Goal: Information Seeking & Learning: Understand process/instructions

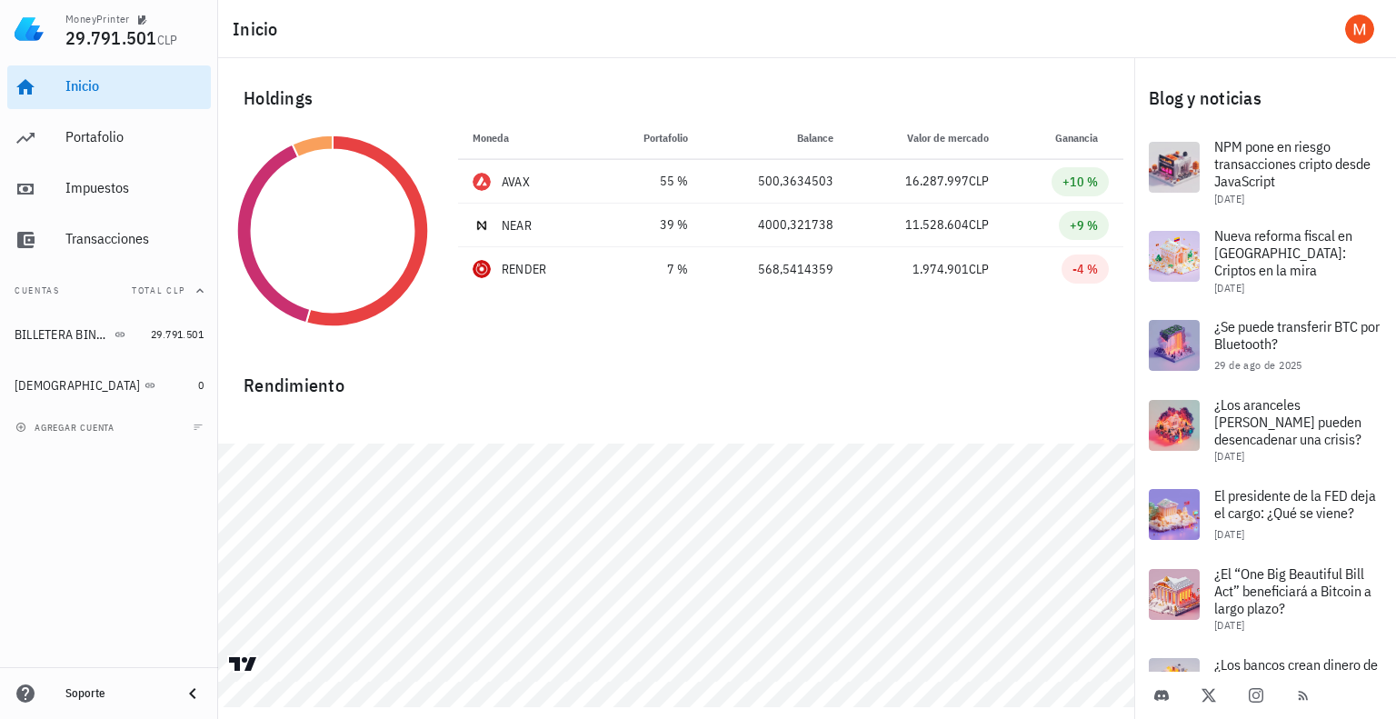
click at [131, 161] on div "Inicio [GEOGRAPHIC_DATA] Impuestos [GEOGRAPHIC_DATA]" at bounding box center [109, 163] width 204 height 211
click at [134, 144] on div "Portafolio" at bounding box center [134, 136] width 138 height 17
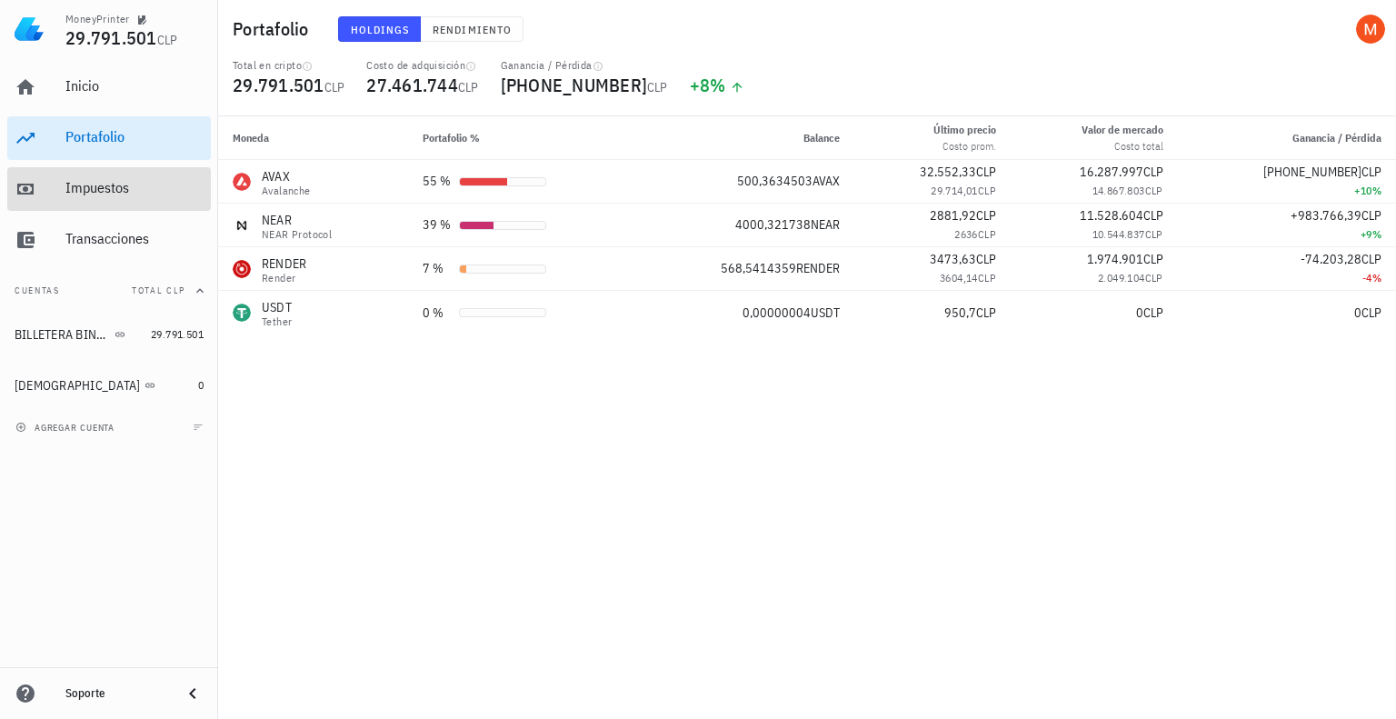
click at [90, 184] on div "Impuestos" at bounding box center [134, 187] width 138 height 17
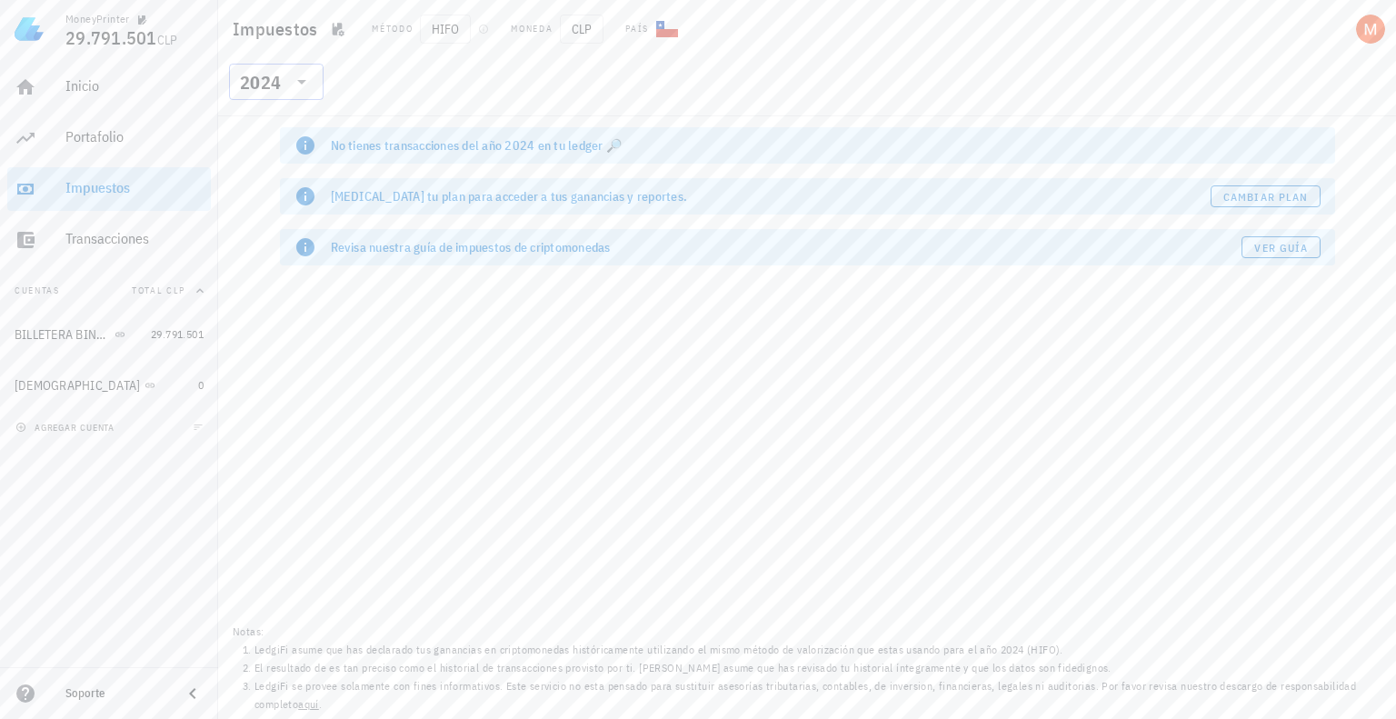
click at [314, 87] on div "​ 2024" at bounding box center [276, 82] width 94 height 36
click at [266, 130] on div "2025" at bounding box center [275, 129] width 65 height 15
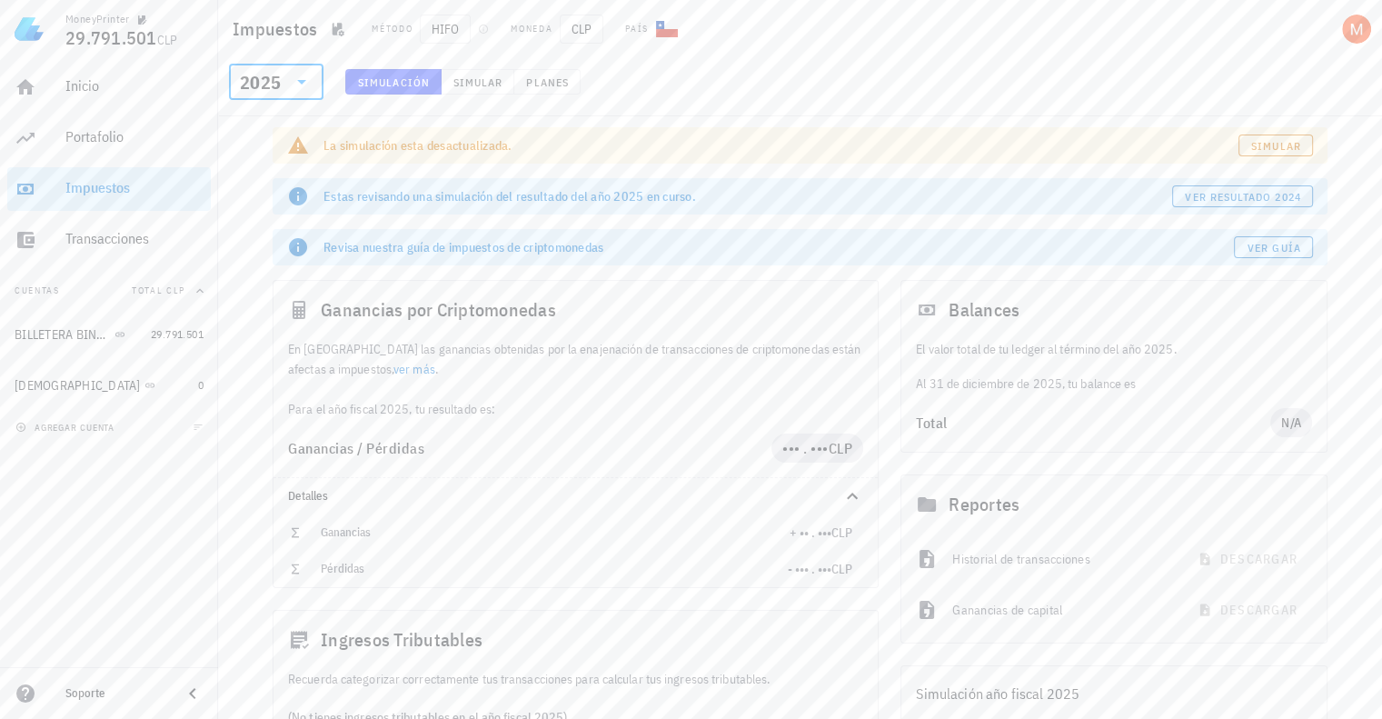
click at [472, 17] on div "HIFO" at bounding box center [454, 29] width 69 height 29
click at [463, 32] on span "HIFO" at bounding box center [445, 29] width 51 height 29
click at [459, 34] on span "HIFO" at bounding box center [445, 29] width 51 height 29
click at [472, 85] on span "Simular" at bounding box center [477, 82] width 51 height 14
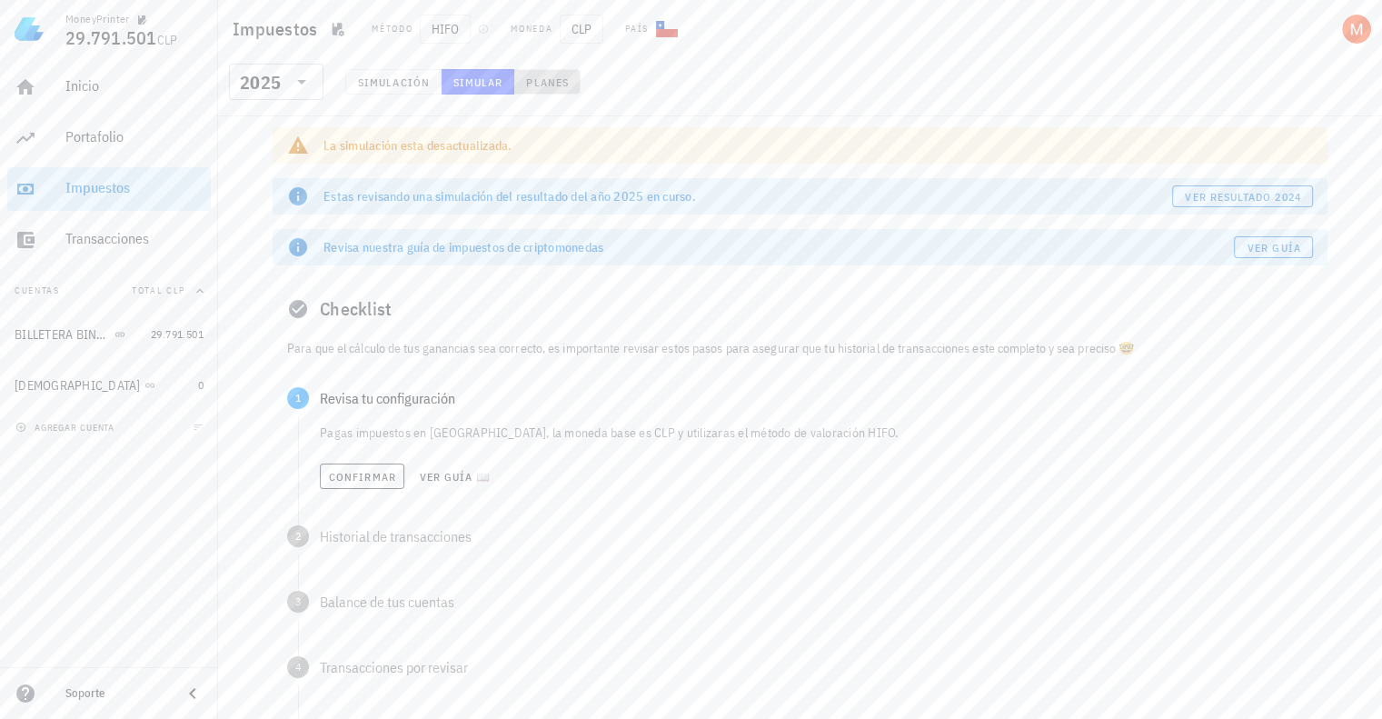
click at [545, 83] on span "Planes" at bounding box center [547, 82] width 44 height 14
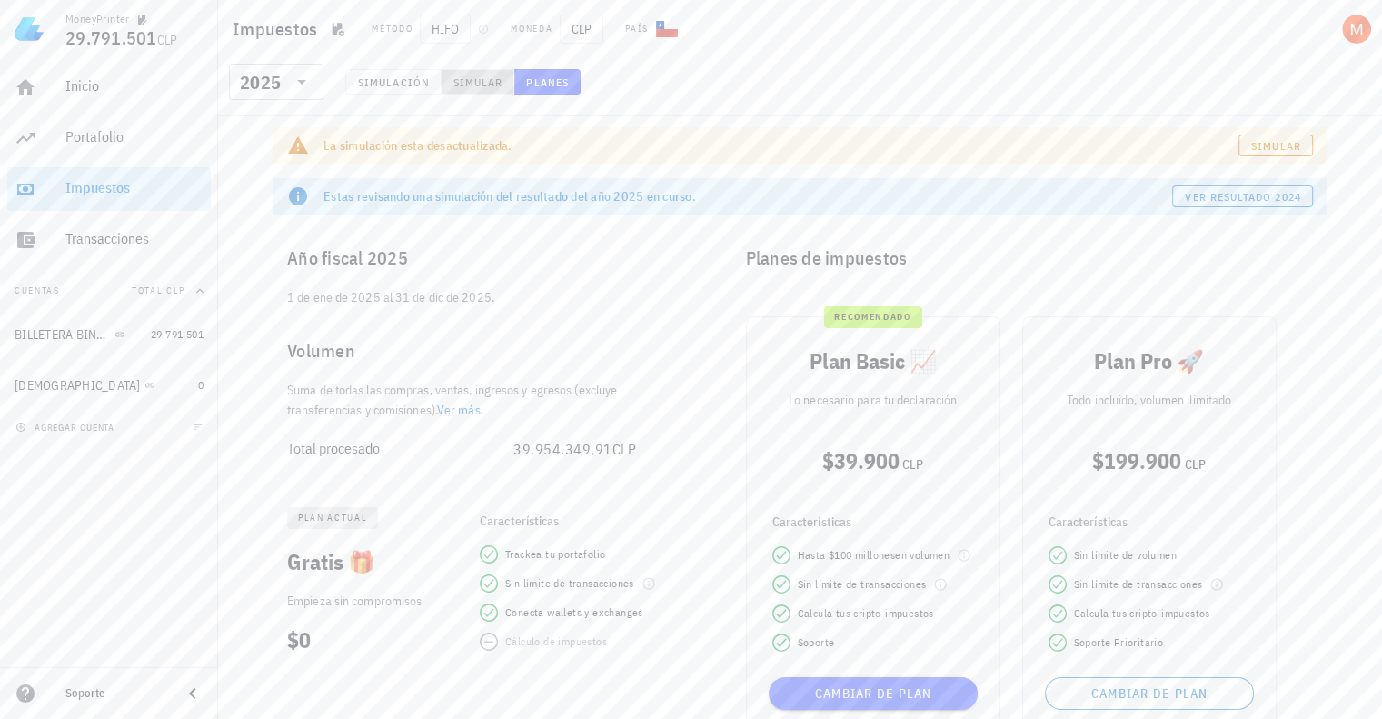
click at [470, 80] on span "Simular" at bounding box center [477, 82] width 51 height 14
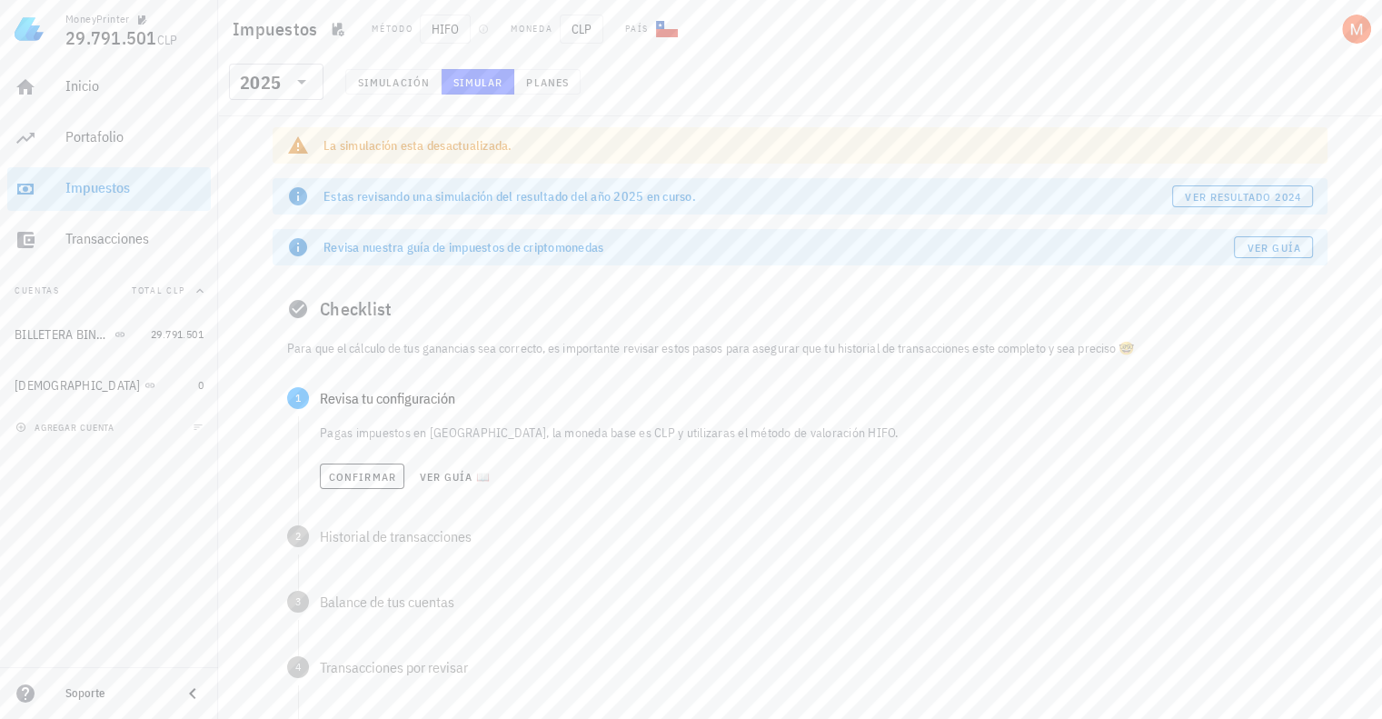
scroll to position [91, 0]
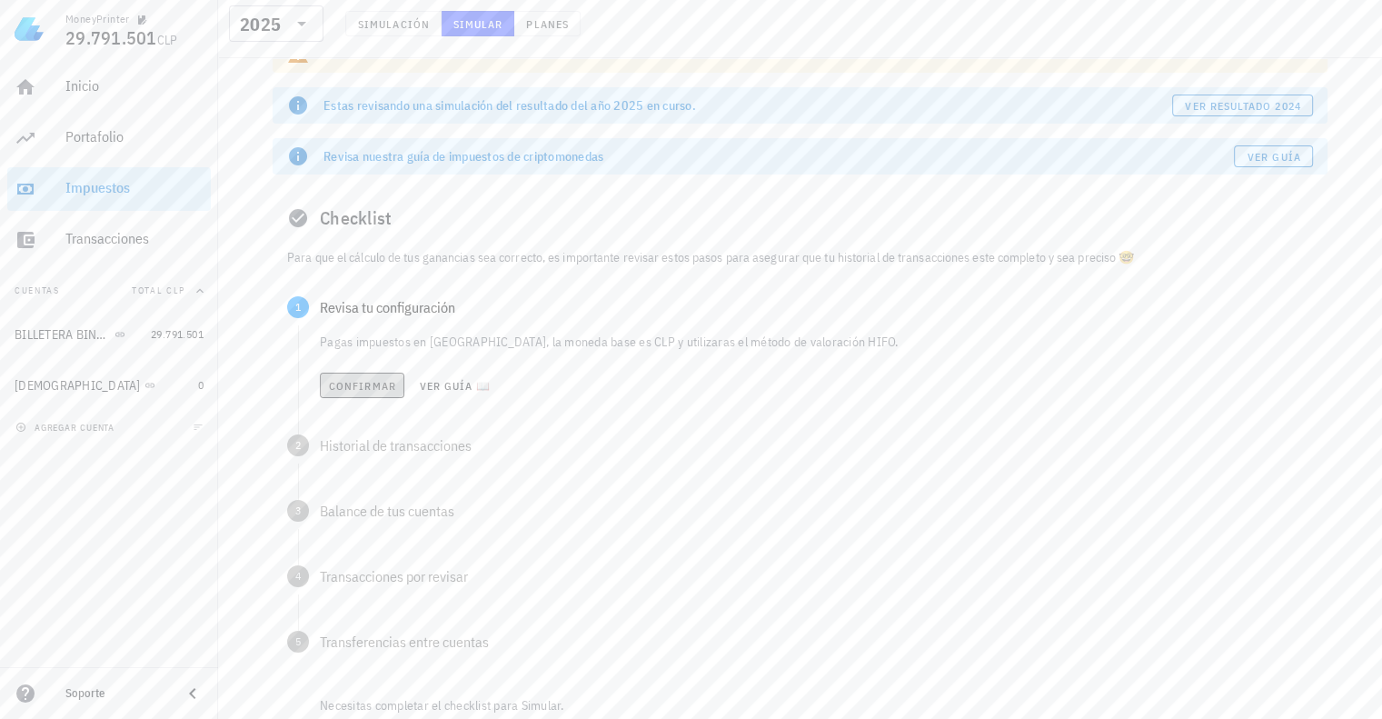
click at [360, 385] on span "Confirmar" at bounding box center [362, 386] width 68 height 14
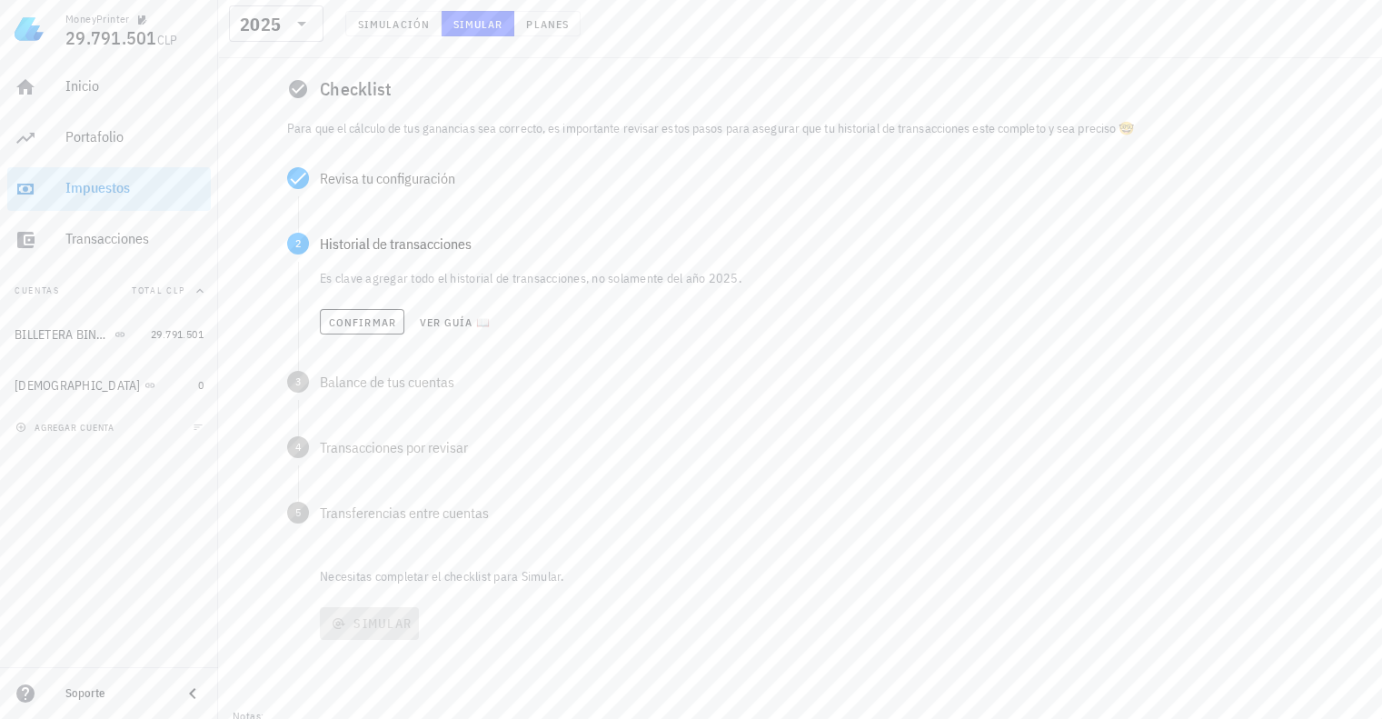
scroll to position [273, 0]
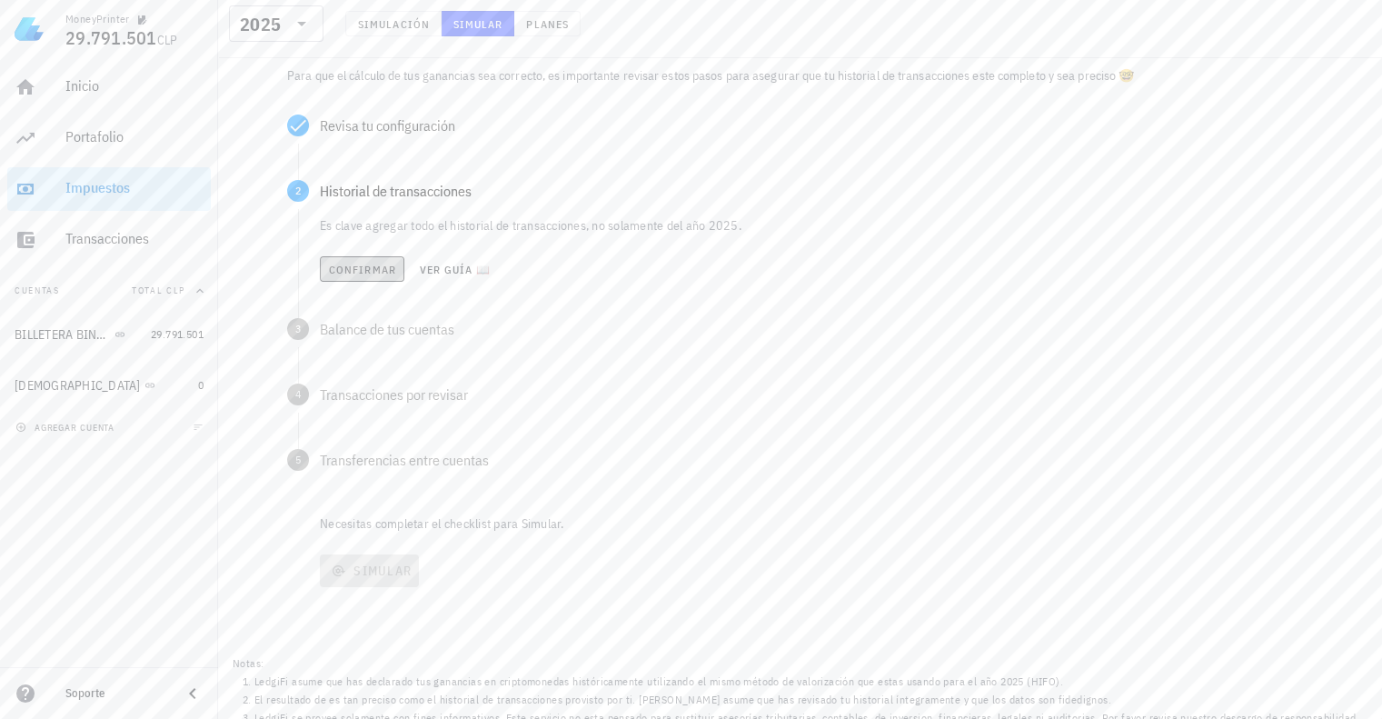
click at [381, 279] on button "Confirmar" at bounding box center [362, 268] width 84 height 25
click at [379, 334] on span "Confirmar" at bounding box center [362, 335] width 68 height 14
click at [364, 399] on span "Confirmar" at bounding box center [362, 400] width 68 height 14
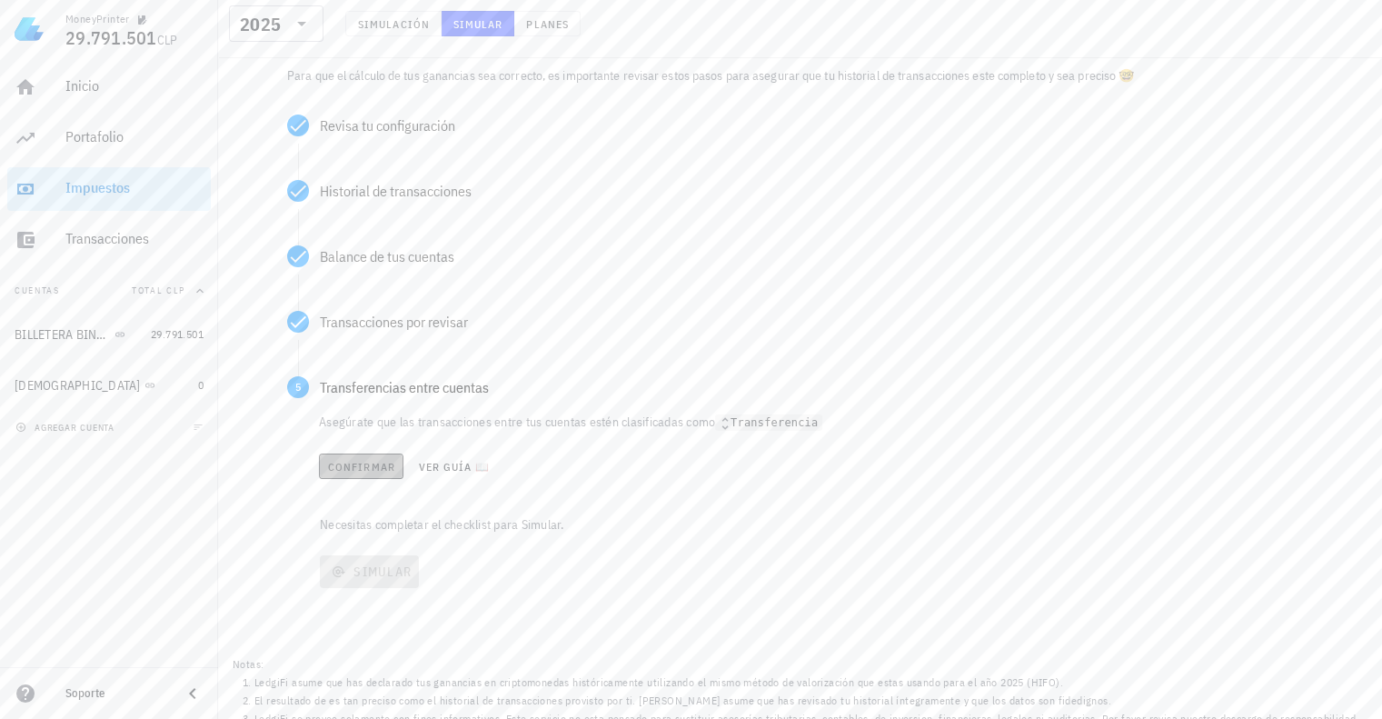
click at [368, 468] on span "Confirmar" at bounding box center [361, 467] width 68 height 14
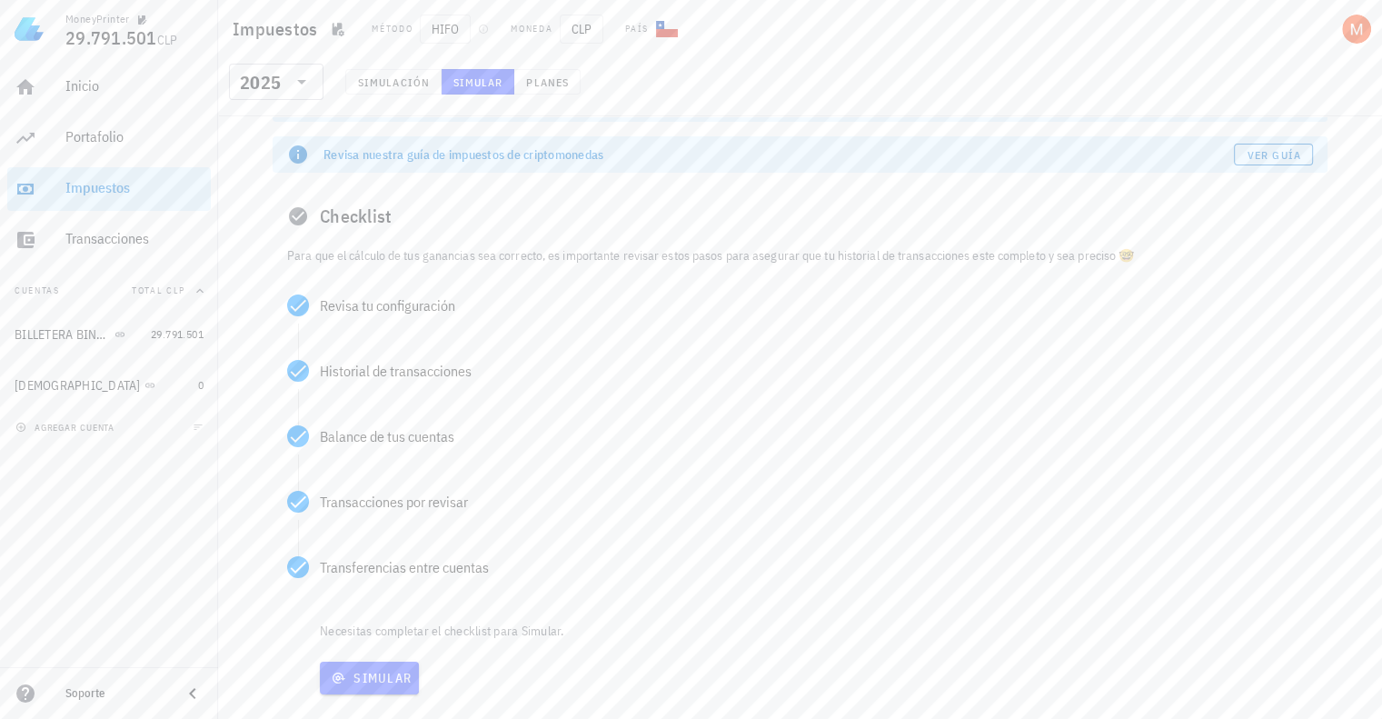
scroll to position [182, 0]
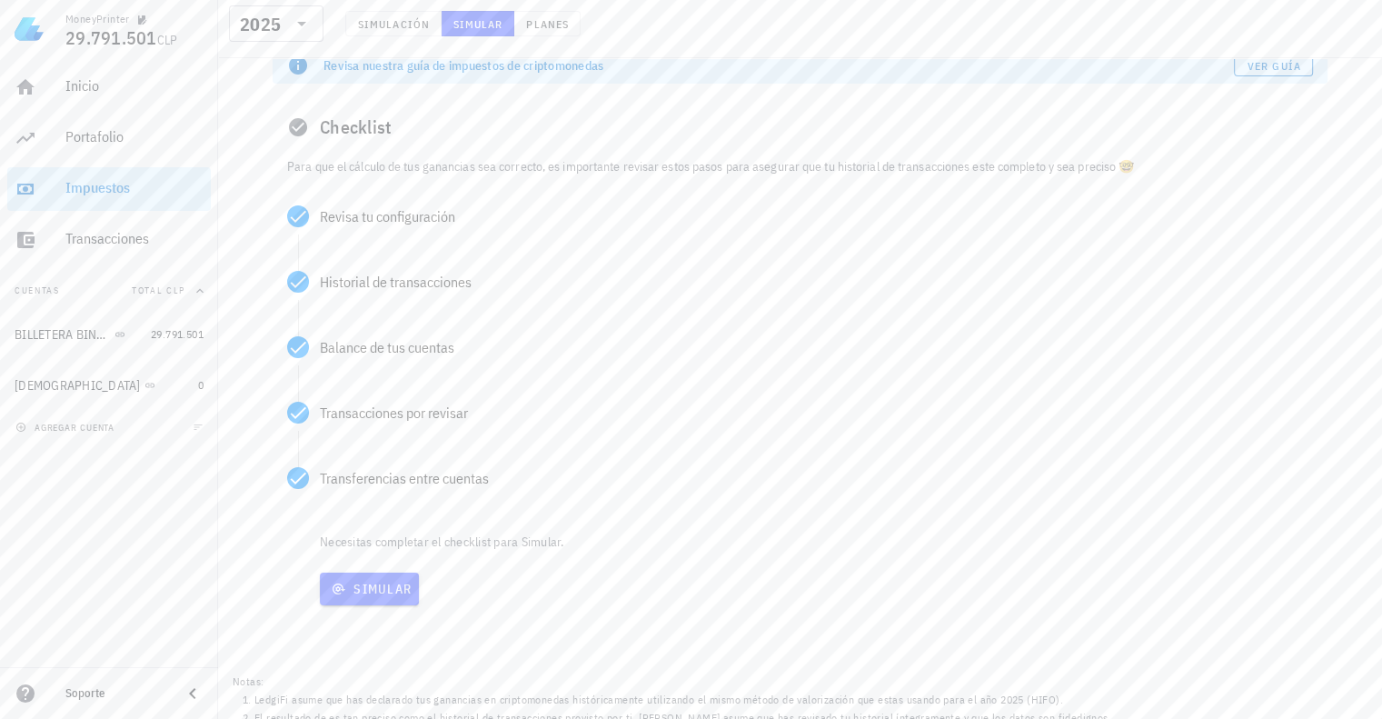
click at [371, 570] on div "Simular" at bounding box center [821, 588] width 1011 height 47
click at [370, 587] on span "Simular" at bounding box center [369, 589] width 84 height 16
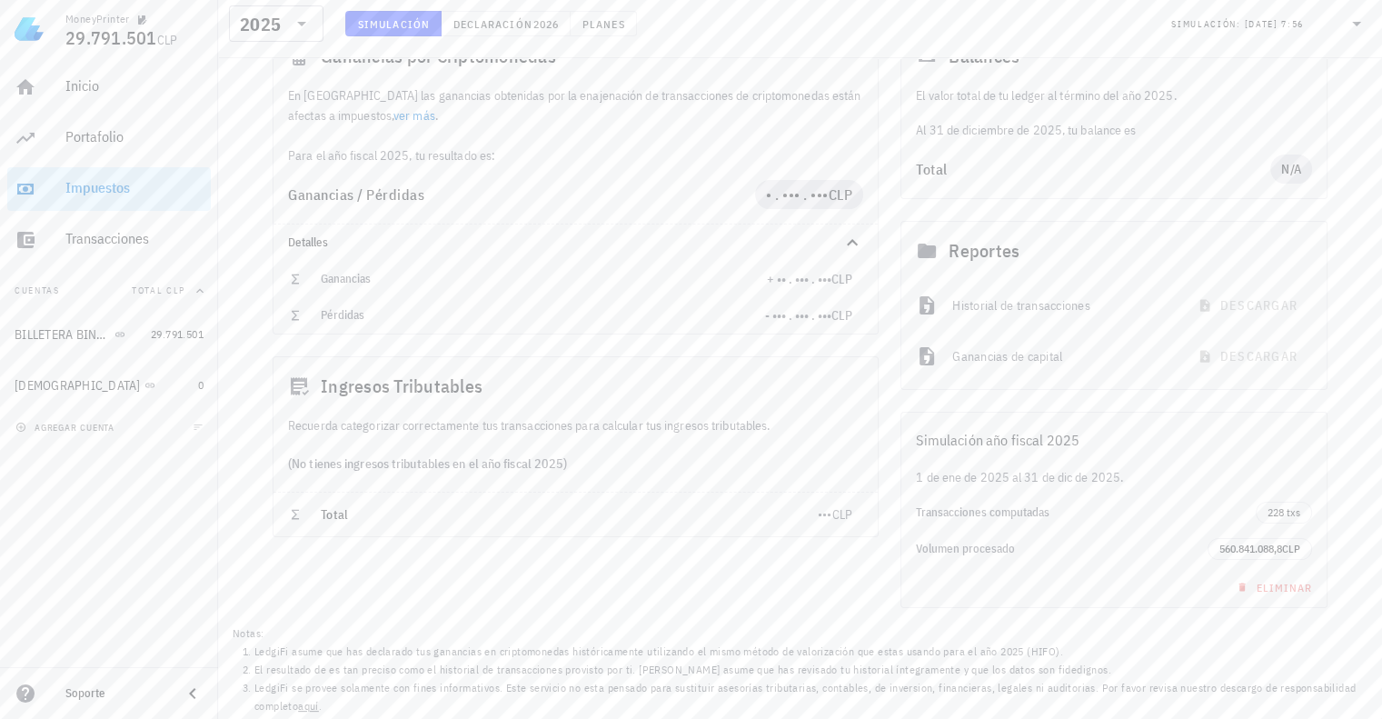
scroll to position [254, 0]
click at [1265, 553] on span "560.841.088,8" at bounding box center [1250, 548] width 63 height 14
click at [1257, 548] on span "560.841.088,8" at bounding box center [1250, 548] width 63 height 14
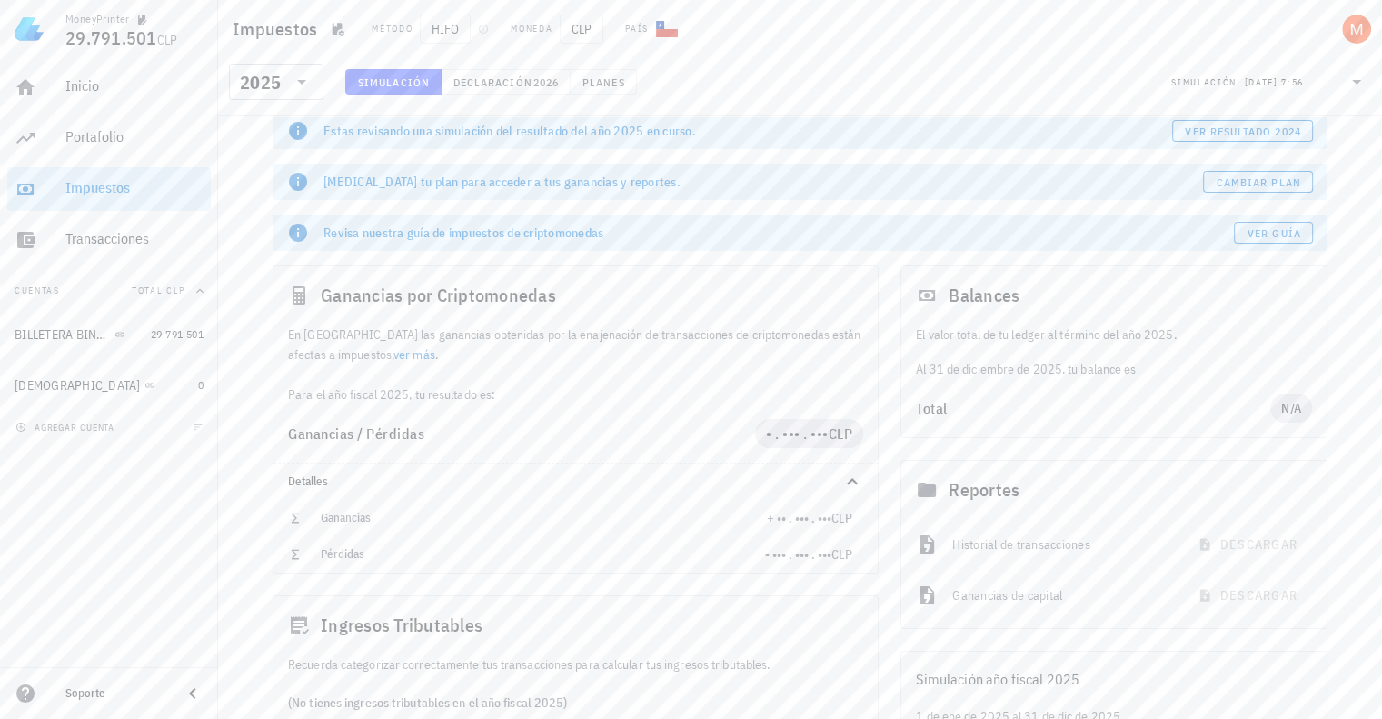
scroll to position [0, 0]
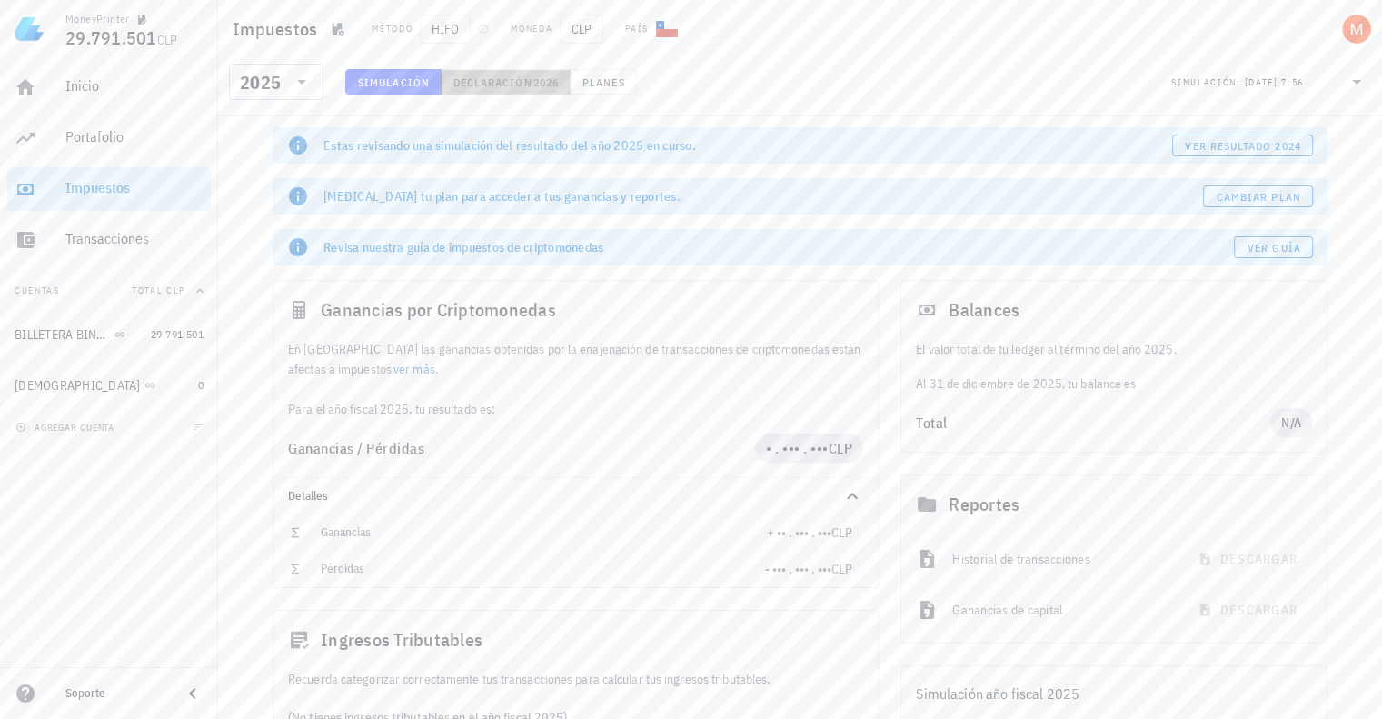
click at [542, 77] on span "2026" at bounding box center [545, 82] width 26 height 14
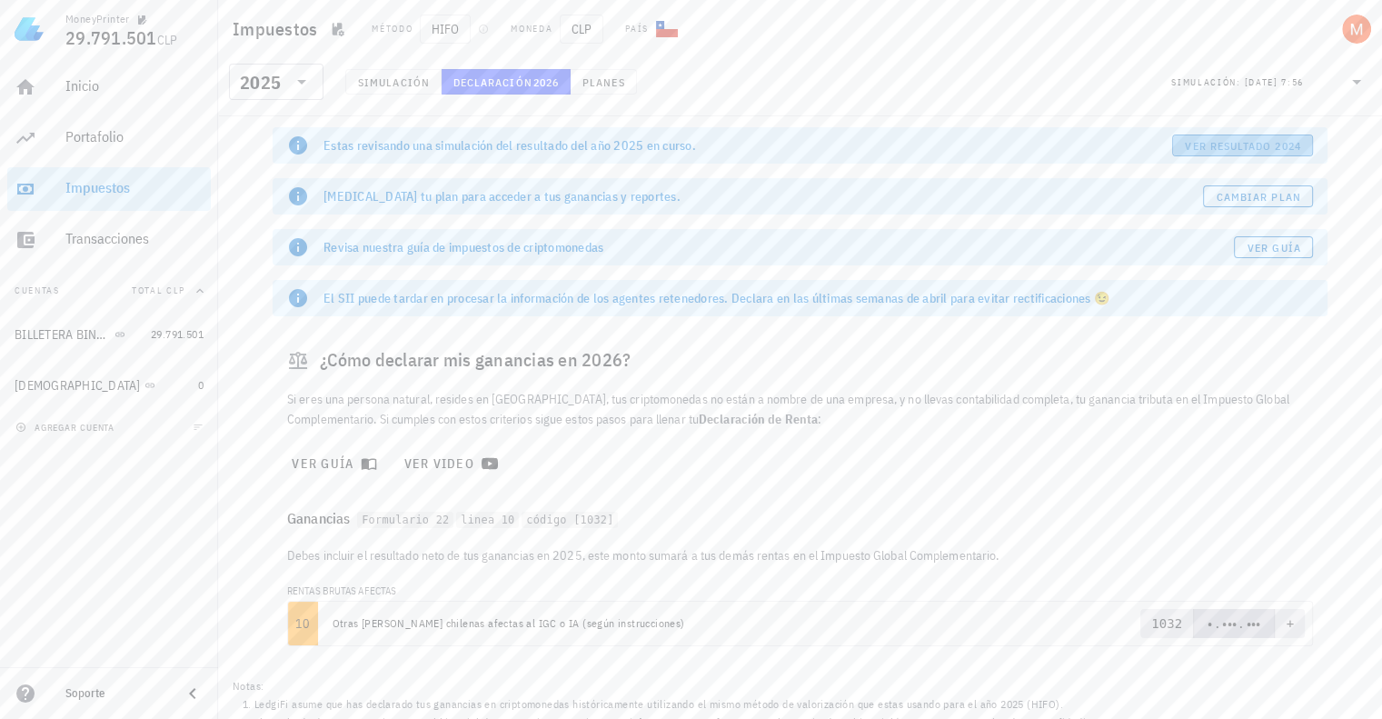
click at [1293, 150] on span "ver resultado 2024" at bounding box center [1242, 146] width 116 height 14
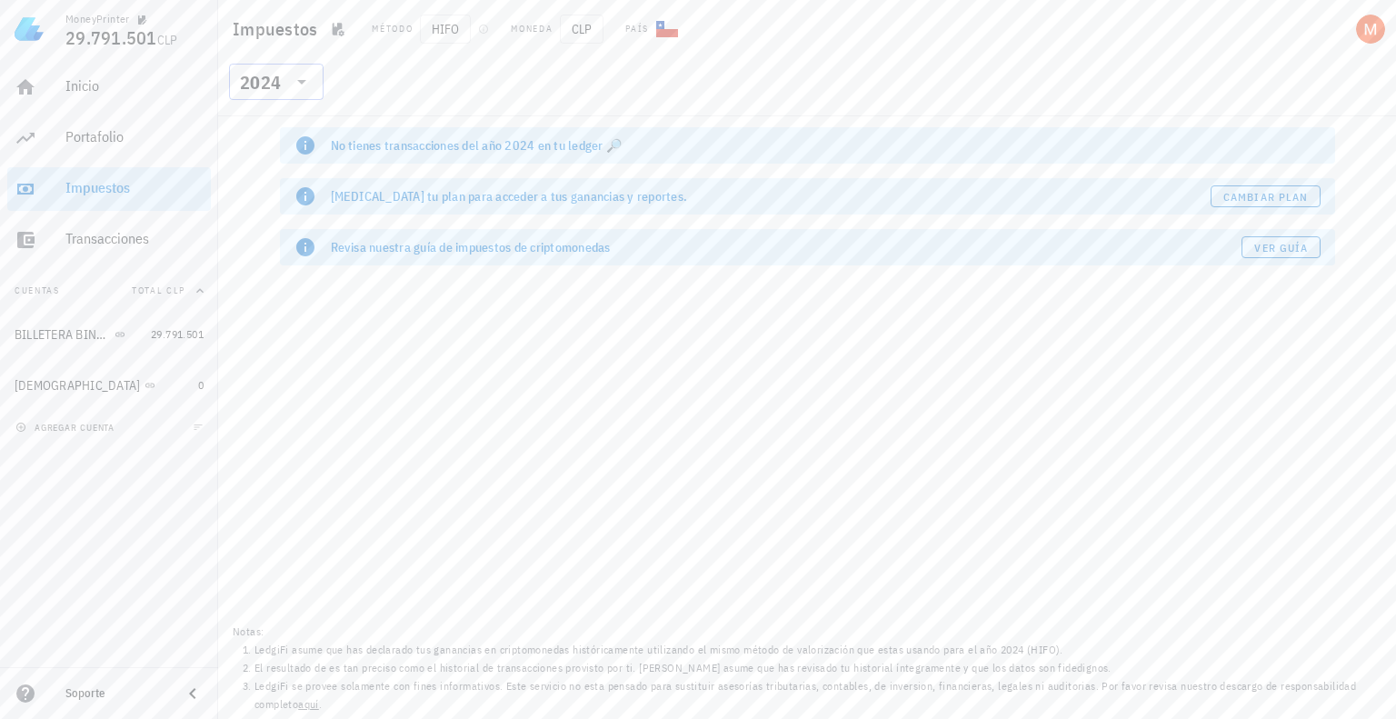
click at [290, 85] on div at bounding box center [299, 82] width 25 height 22
click at [287, 123] on div "2025" at bounding box center [275, 129] width 65 height 15
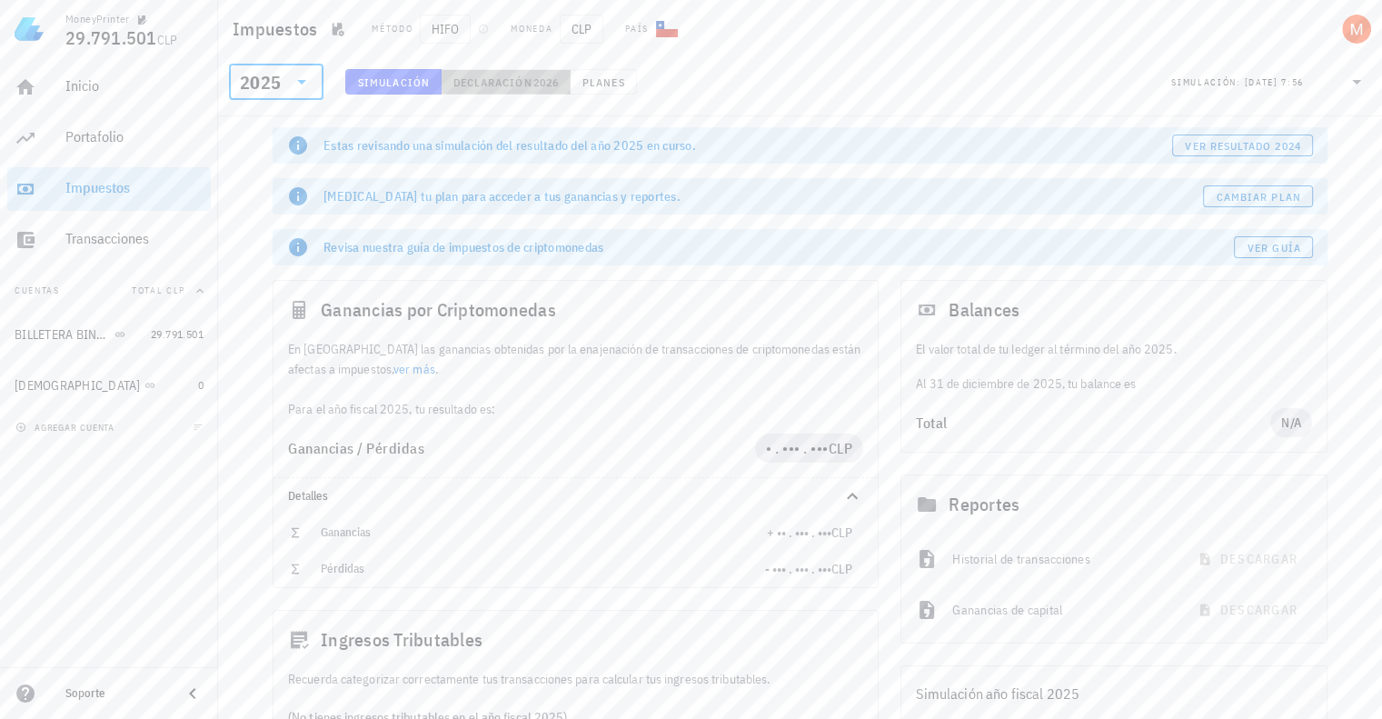
click at [512, 84] on span "Declaración" at bounding box center [492, 82] width 80 height 14
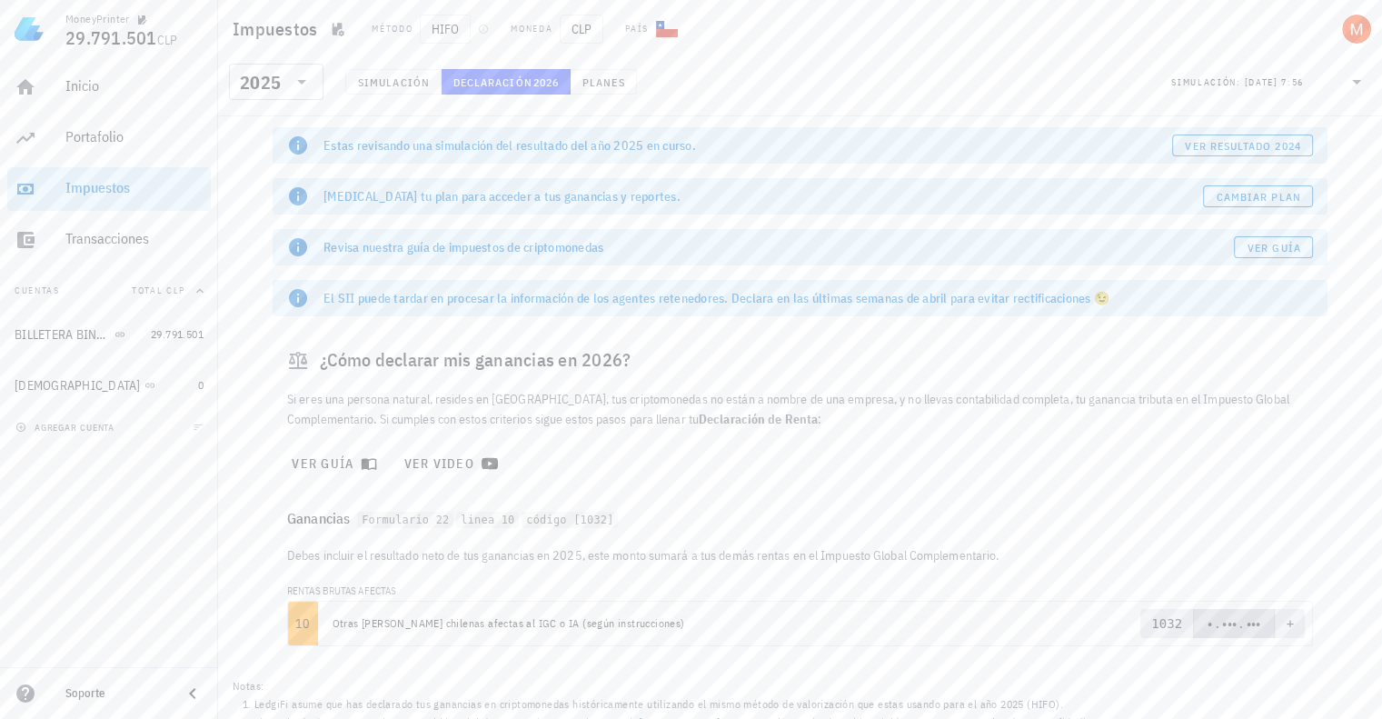
scroll to position [55, 0]
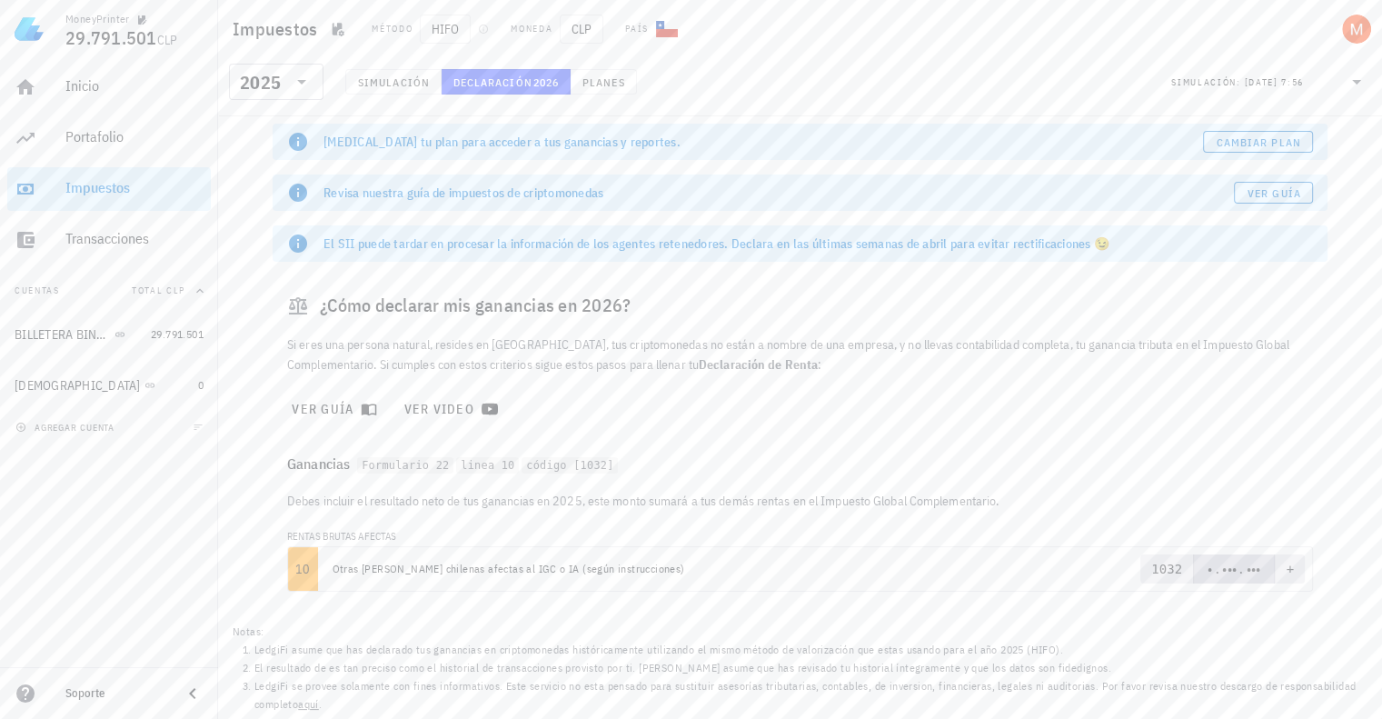
click at [412, 459] on code "Formulario 22" at bounding box center [405, 465] width 96 height 17
click at [426, 472] on code "Formulario 22" at bounding box center [405, 465] width 96 height 17
drag, startPoint x: 419, startPoint y: 472, endPoint x: 453, endPoint y: 472, distance: 34.5
click at [420, 472] on code "Formulario 22" at bounding box center [405, 465] width 96 height 17
drag, startPoint x: 476, startPoint y: 464, endPoint x: 539, endPoint y: 466, distance: 62.7
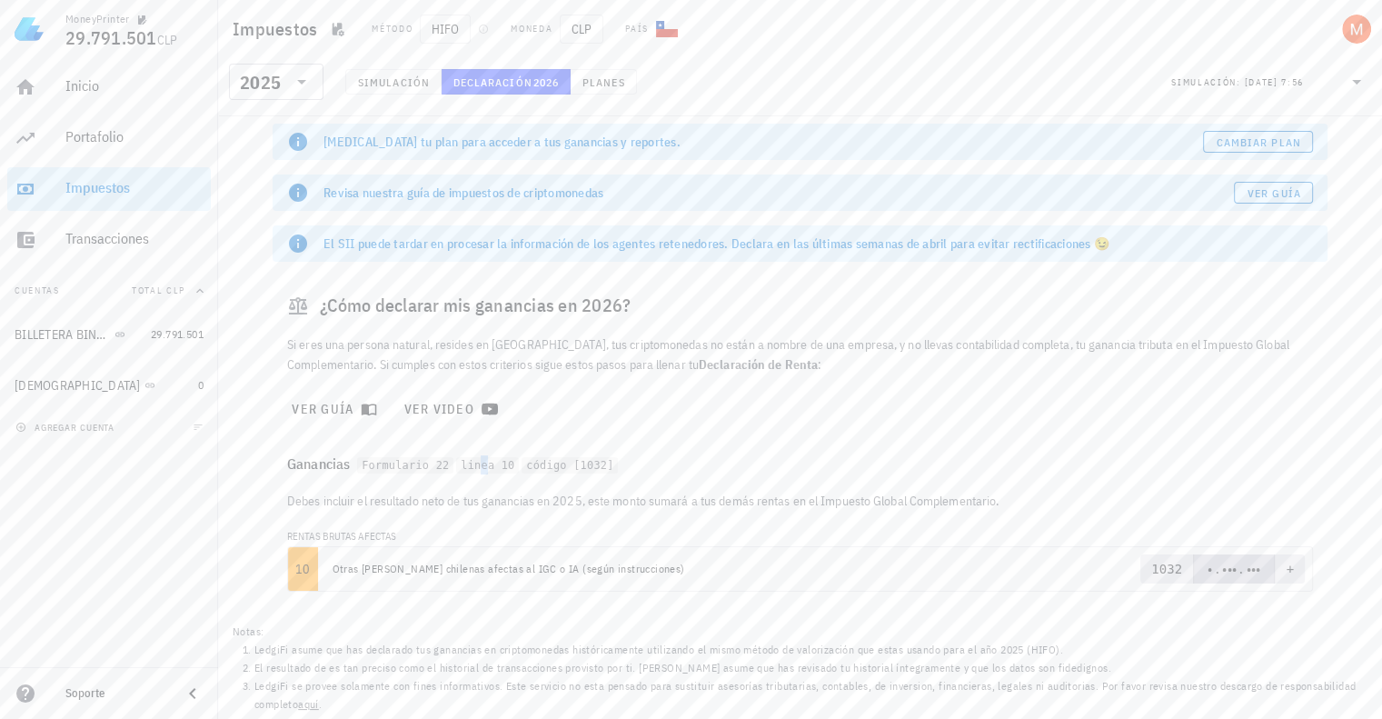
click at [483, 464] on code "linea 10" at bounding box center [487, 465] width 63 height 17
click at [540, 466] on code "código [1032]" at bounding box center [570, 465] width 96 height 17
click at [676, 463] on div "Ganancias Formulario 22 linea 10 código [1032]" at bounding box center [800, 463] width 1055 height 55
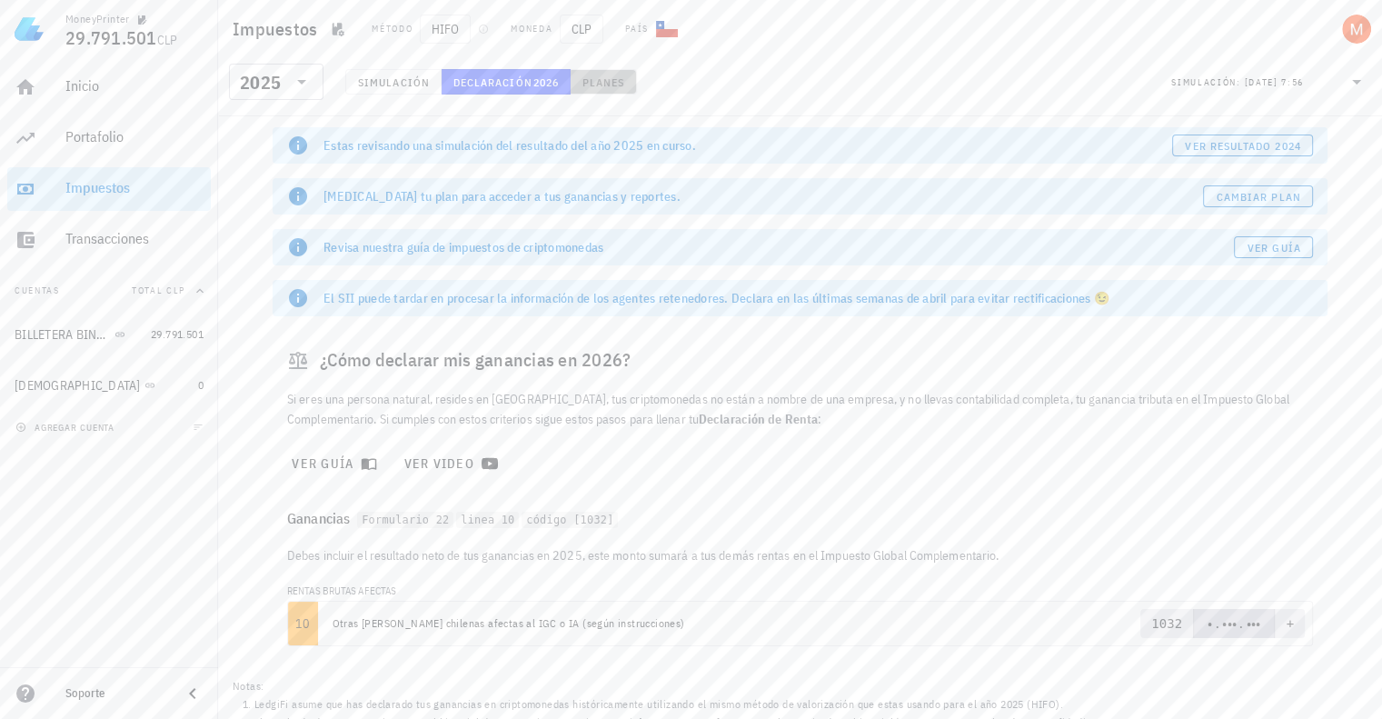
click at [596, 83] on span "Planes" at bounding box center [603, 82] width 44 height 14
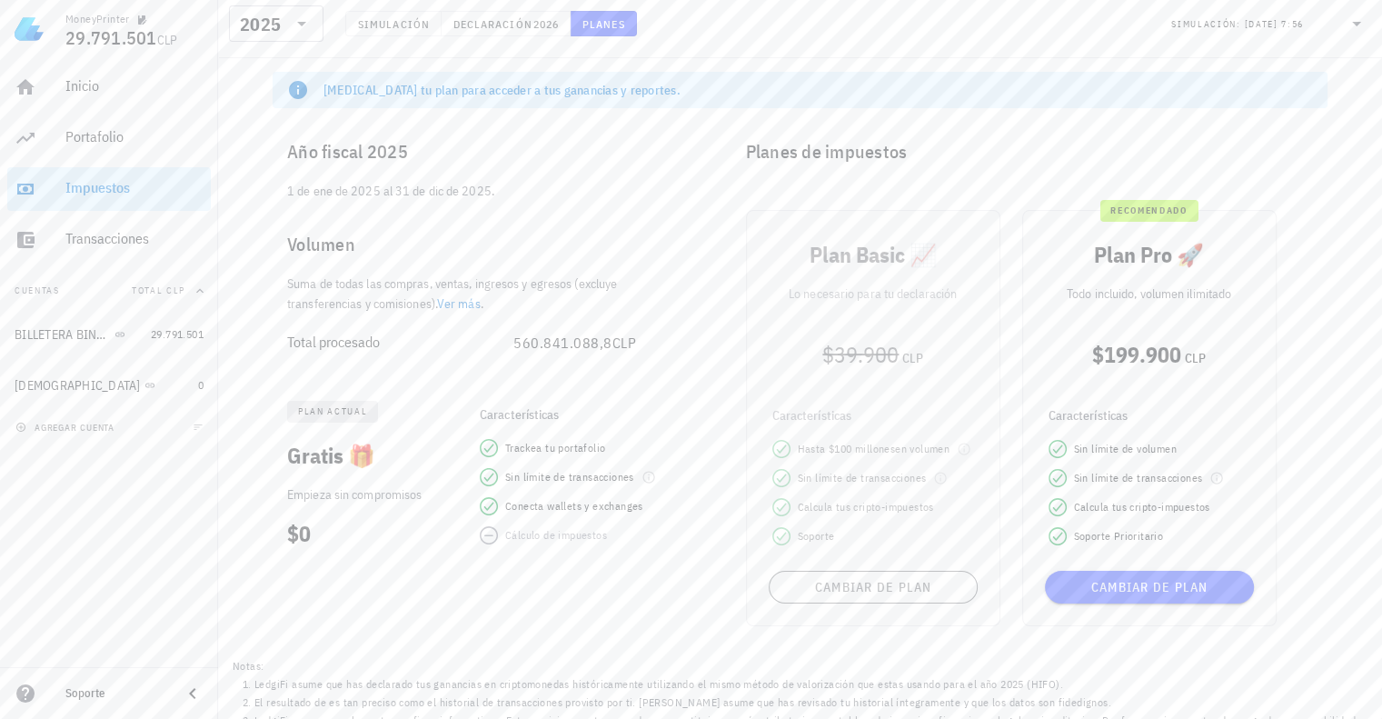
scroll to position [49, 0]
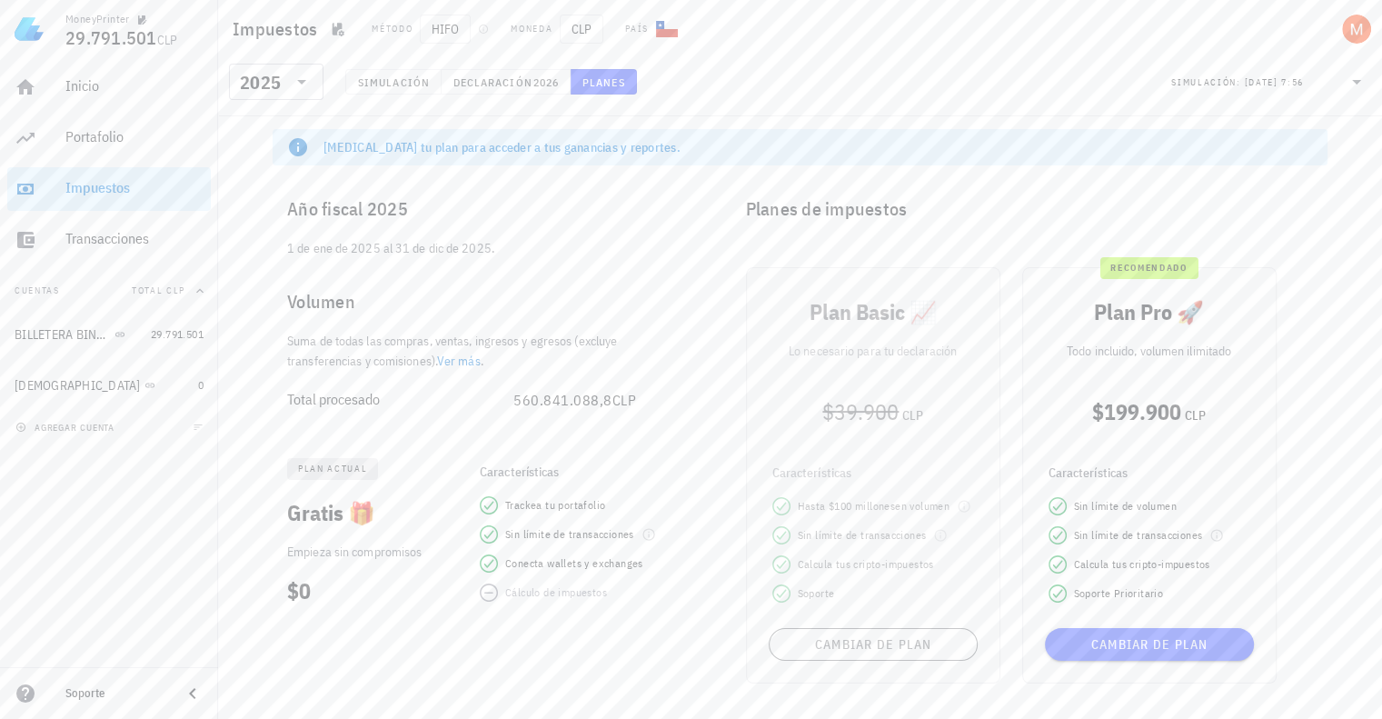
drag, startPoint x: 513, startPoint y: 402, endPoint x: 639, endPoint y: 415, distance: 126.1
click at [639, 415] on div "Total procesado 560.841.088,8 CLP" at bounding box center [462, 400] width 378 height 44
click at [643, 427] on div "Total procesado 560.841.088,8 CLP" at bounding box center [473, 400] width 400 height 58
click at [631, 402] on span "CLP" at bounding box center [624, 400] width 25 height 18
click at [401, 80] on span "Simulación" at bounding box center [393, 82] width 73 height 14
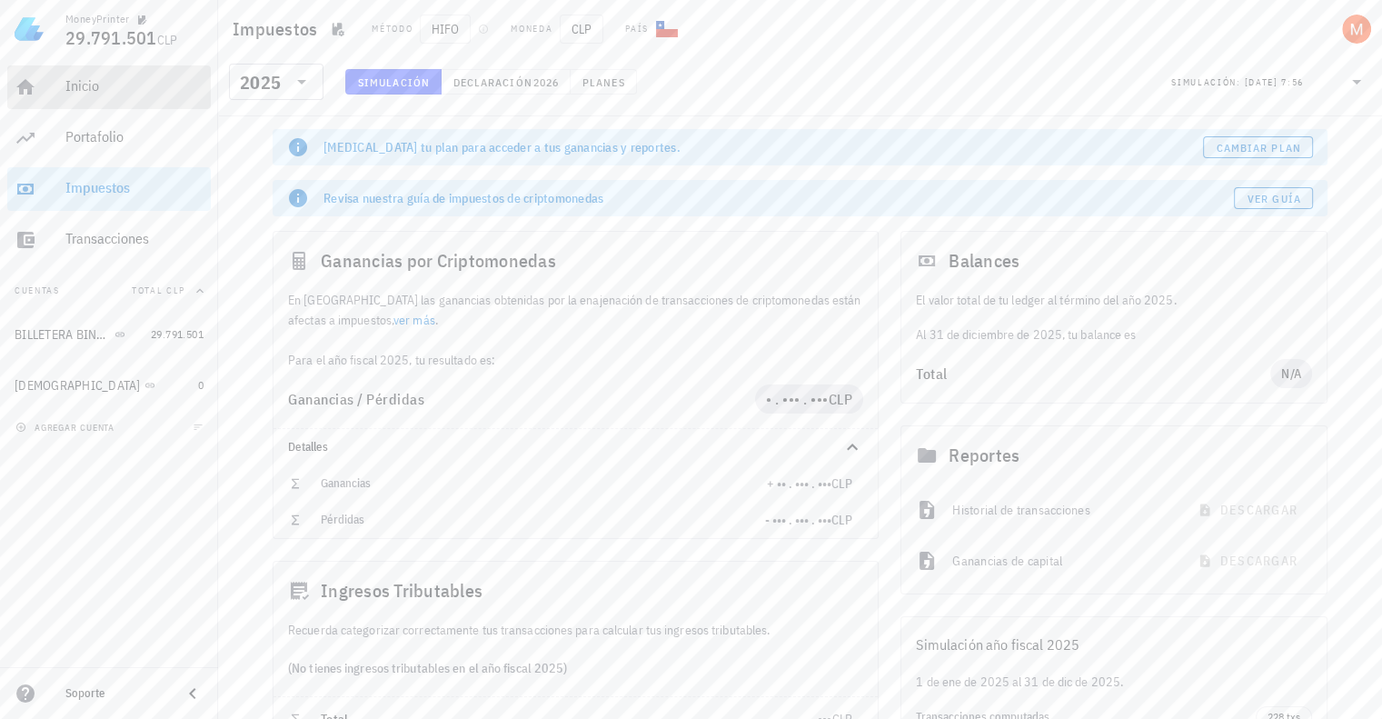
click at [72, 82] on div "Inicio" at bounding box center [134, 85] width 138 height 17
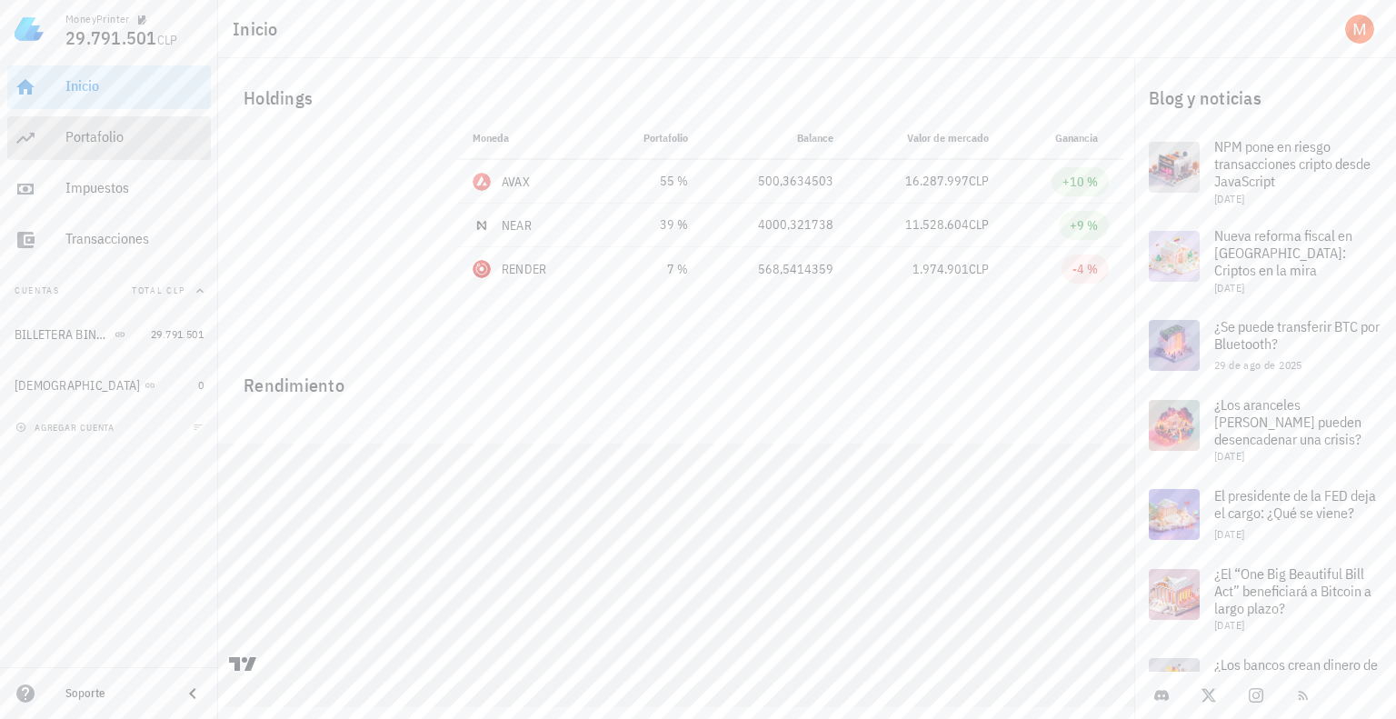
click at [102, 137] on div "Portafolio" at bounding box center [134, 136] width 138 height 17
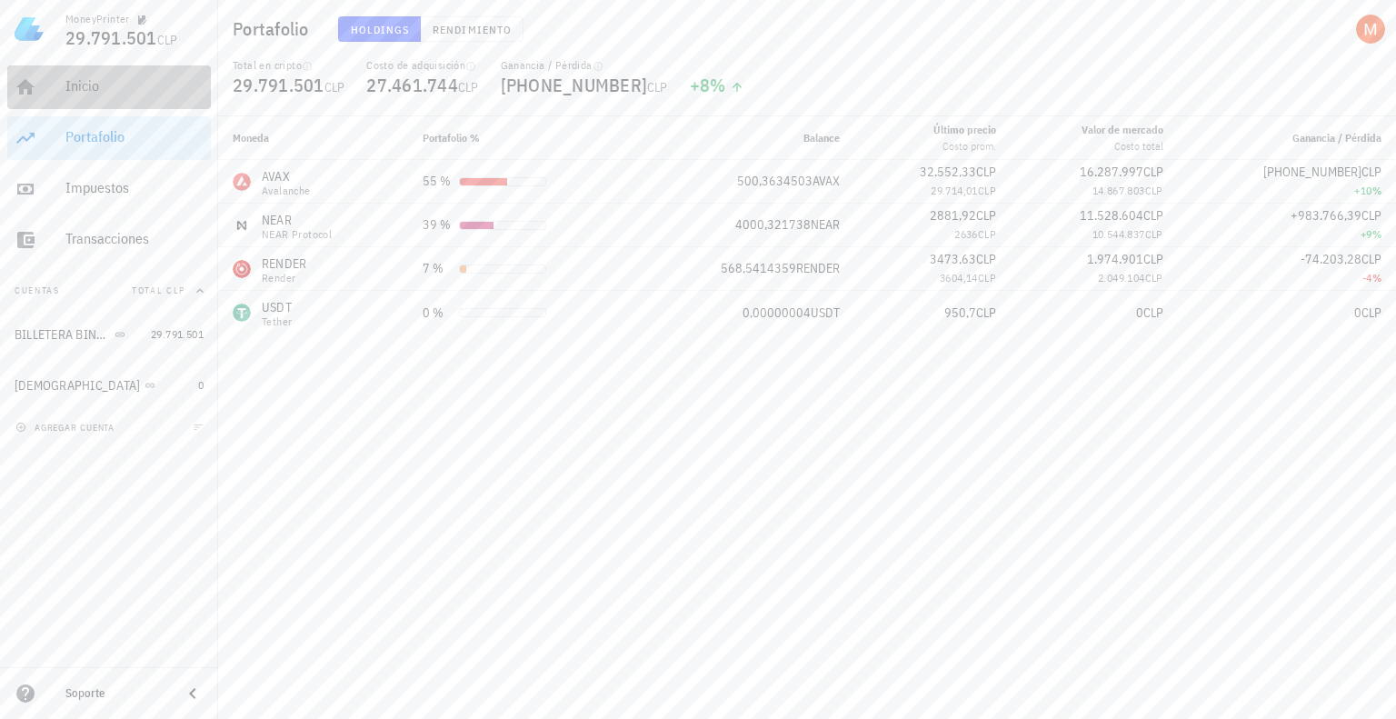
click at [94, 89] on div "Inicio" at bounding box center [134, 85] width 138 height 17
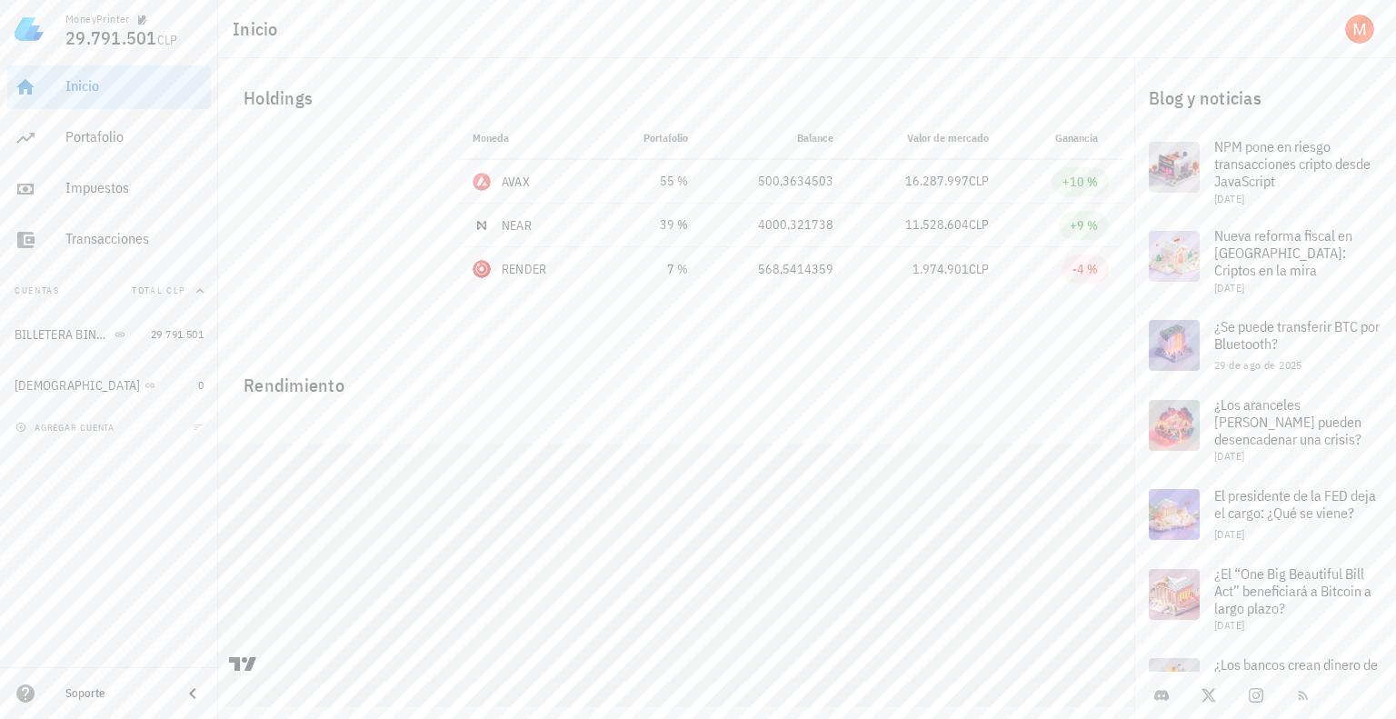
click at [96, 291] on button "Cuentas Total CLP" at bounding box center [109, 291] width 204 height 44
click at [90, 332] on span "agregar cuenta" at bounding box center [66, 333] width 95 height 12
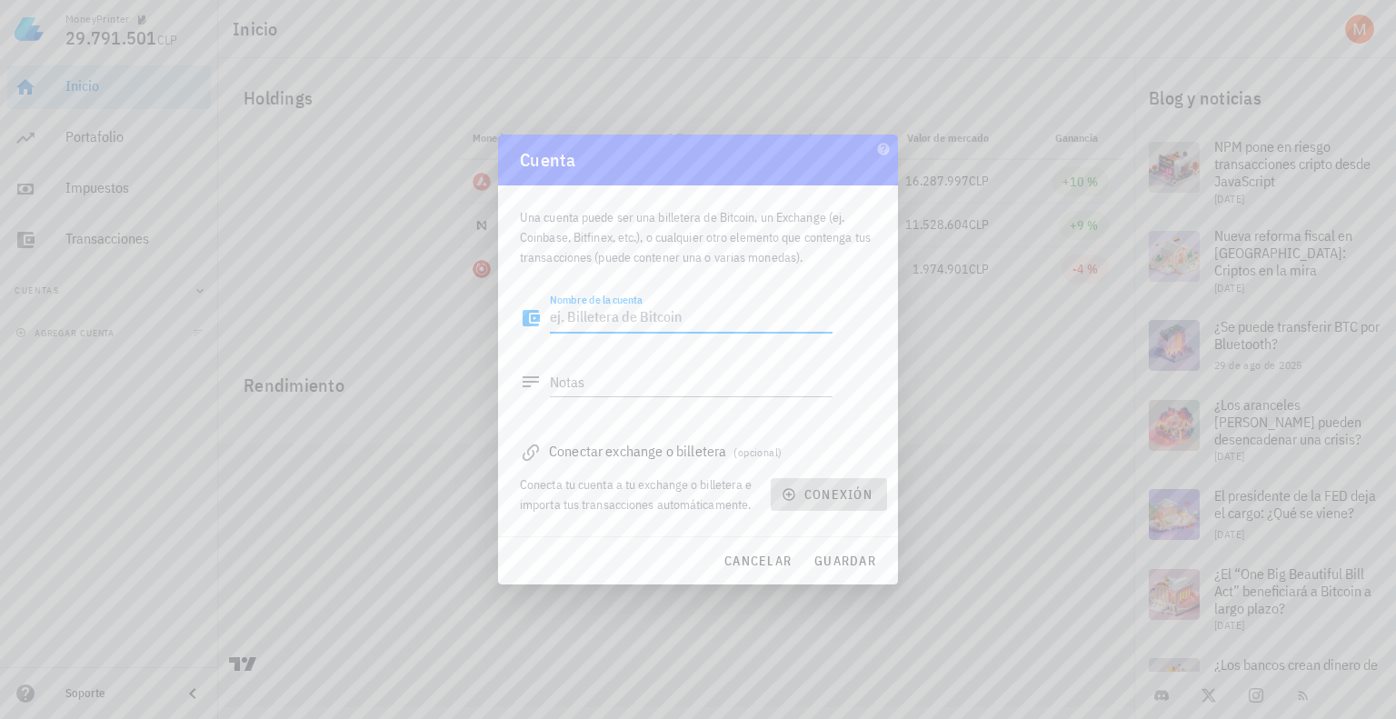
click at [815, 499] on span "conexión" at bounding box center [828, 494] width 87 height 16
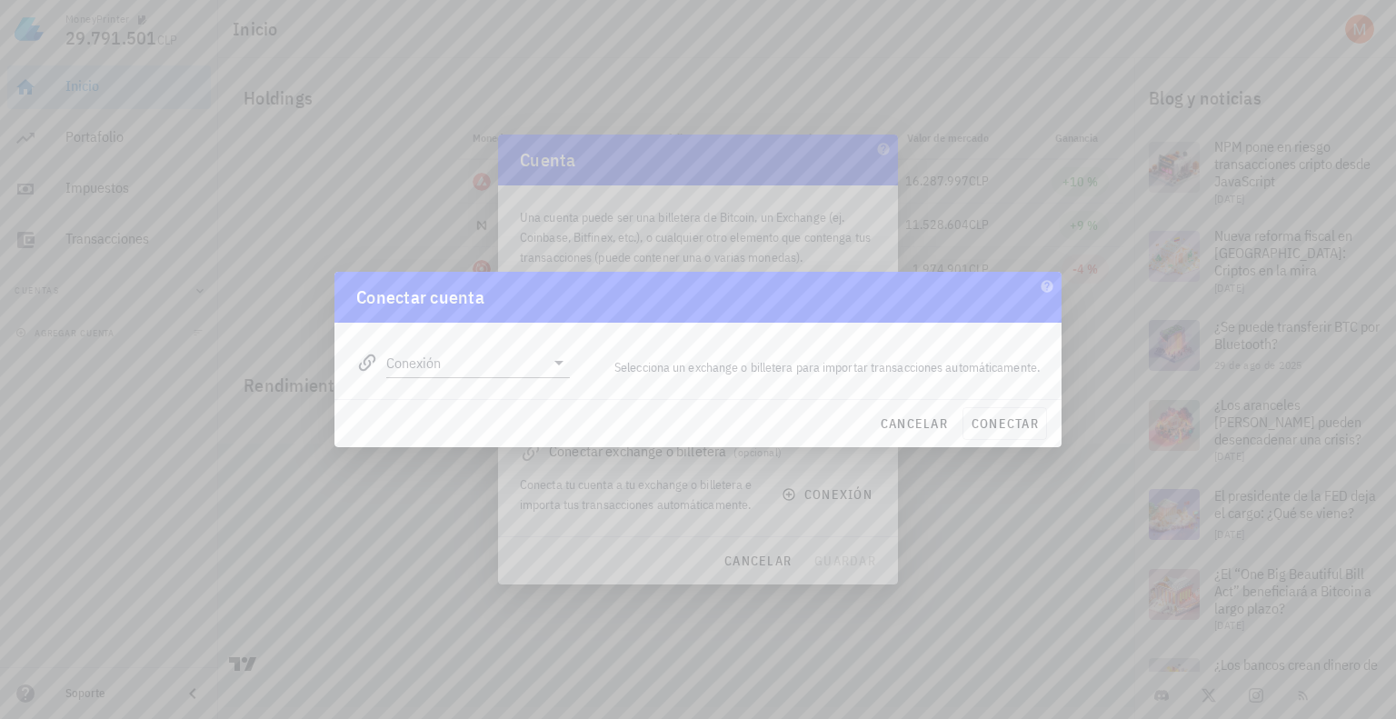
click at [572, 368] on div "Conexión" at bounding box center [462, 355] width 235 height 65
click at [553, 369] on icon at bounding box center [559, 363] width 22 height 22
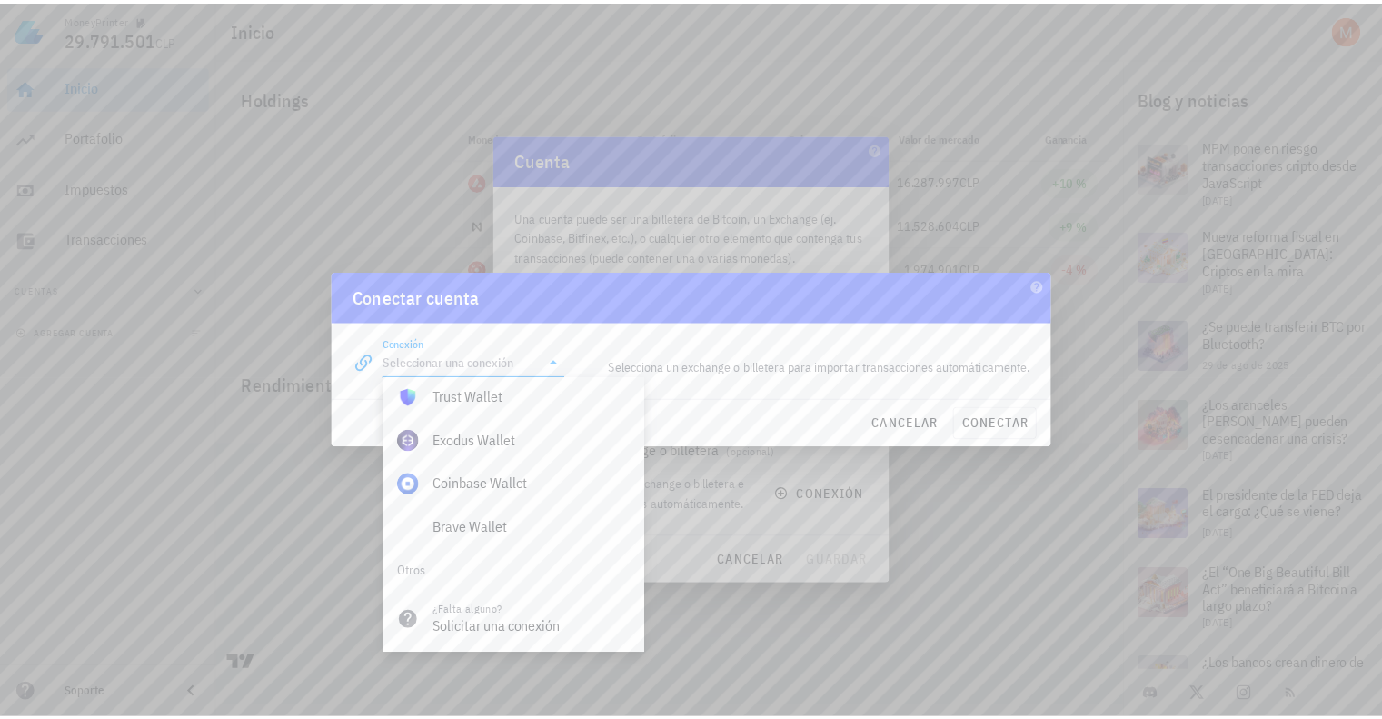
scroll to position [1276, 0]
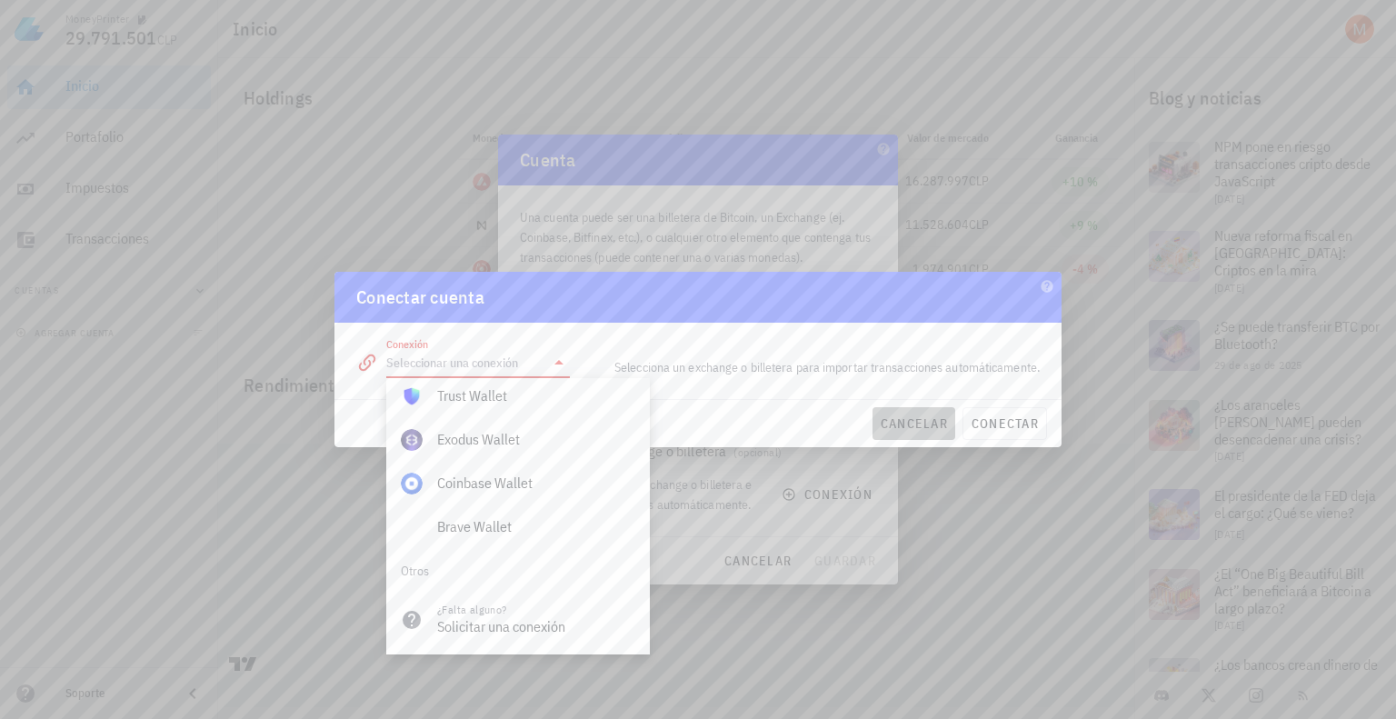
click at [936, 415] on span "cancelar" at bounding box center [913, 423] width 68 height 16
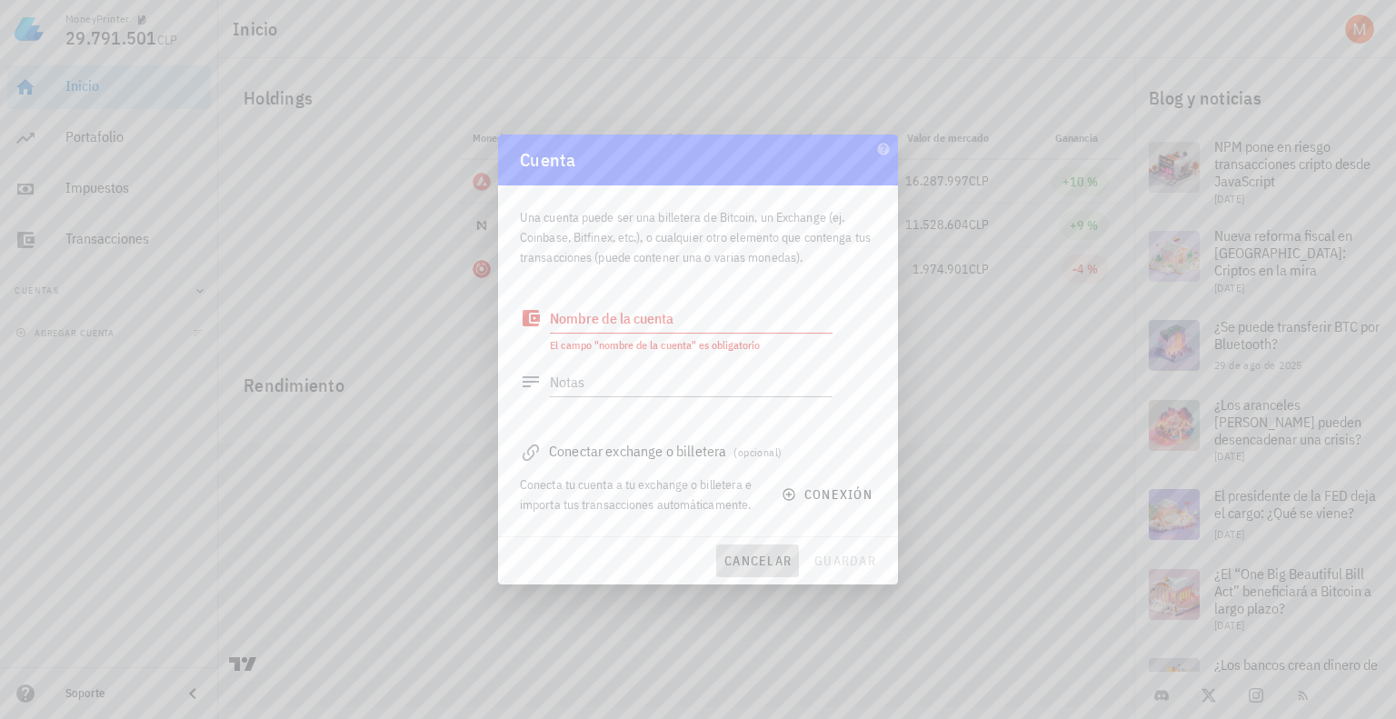
click at [751, 557] on span "cancelar" at bounding box center [757, 560] width 68 height 16
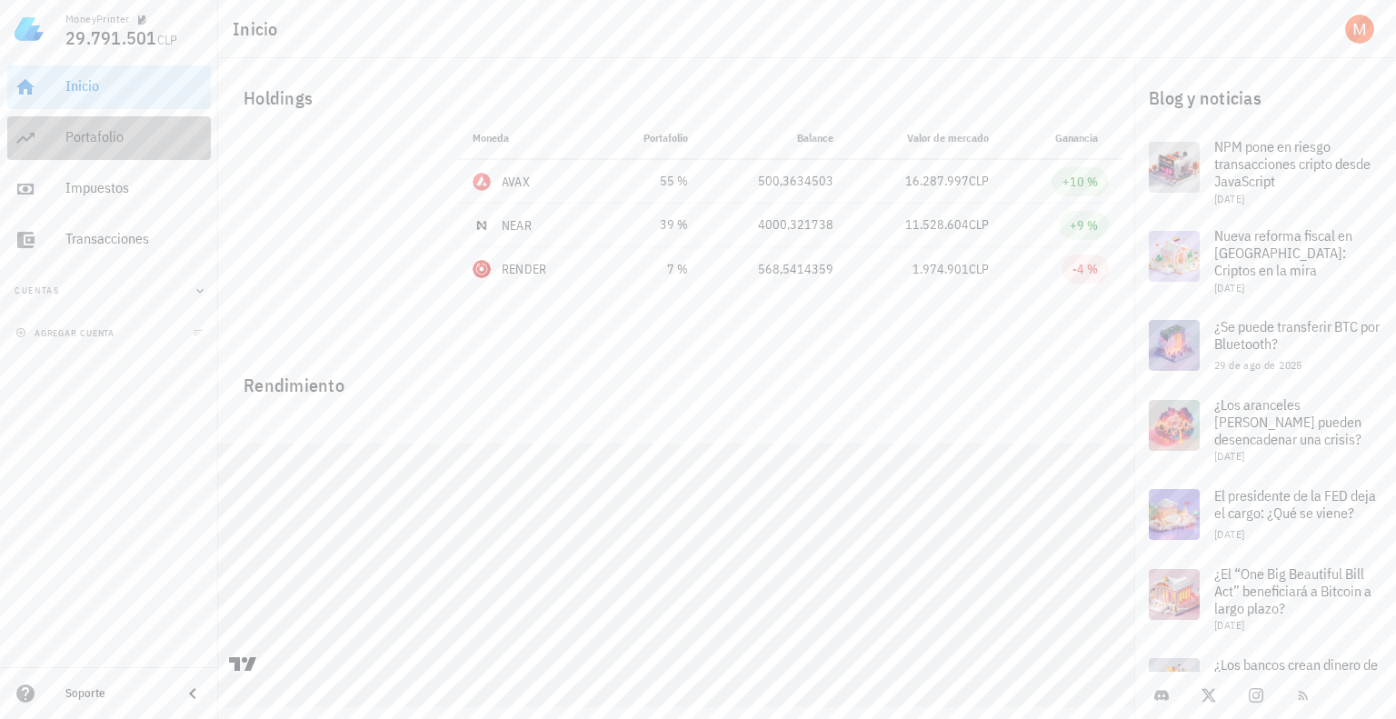
click at [96, 142] on div "Portafolio" at bounding box center [134, 136] width 138 height 17
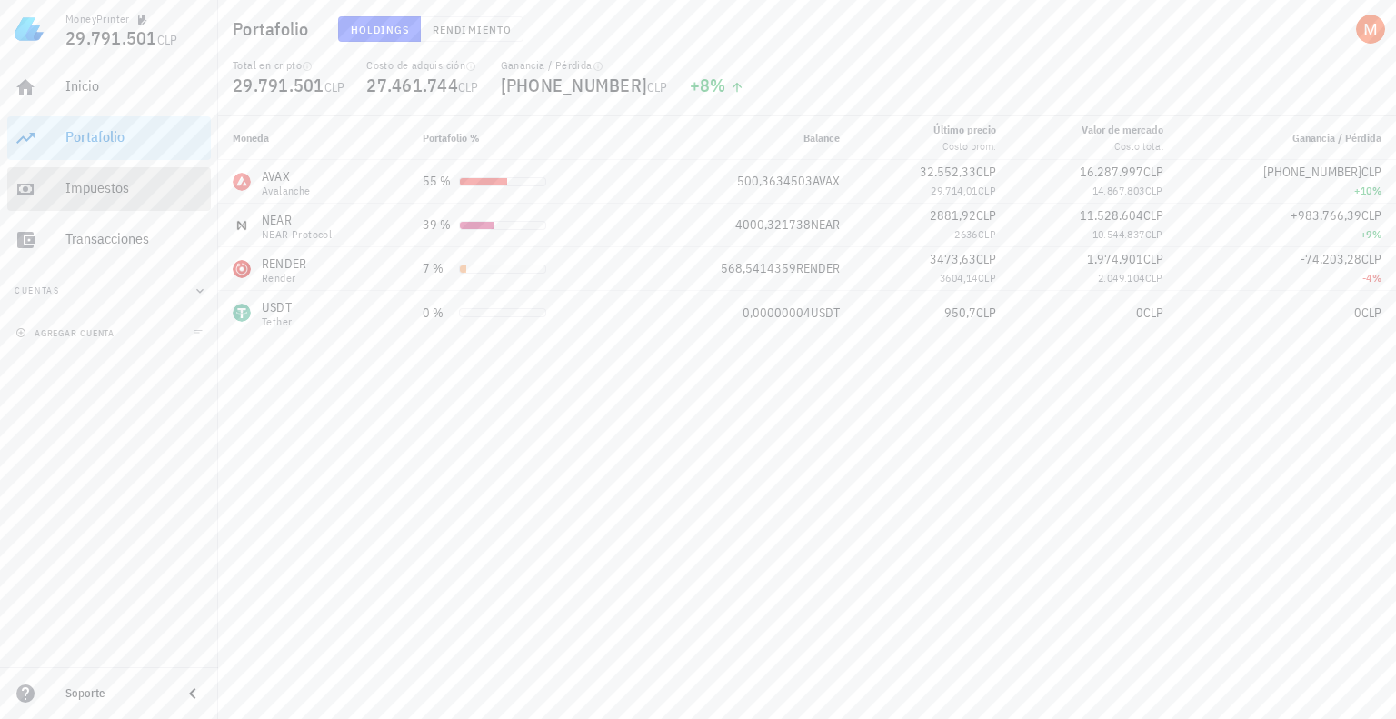
click at [116, 201] on div "Impuestos" at bounding box center [134, 188] width 138 height 41
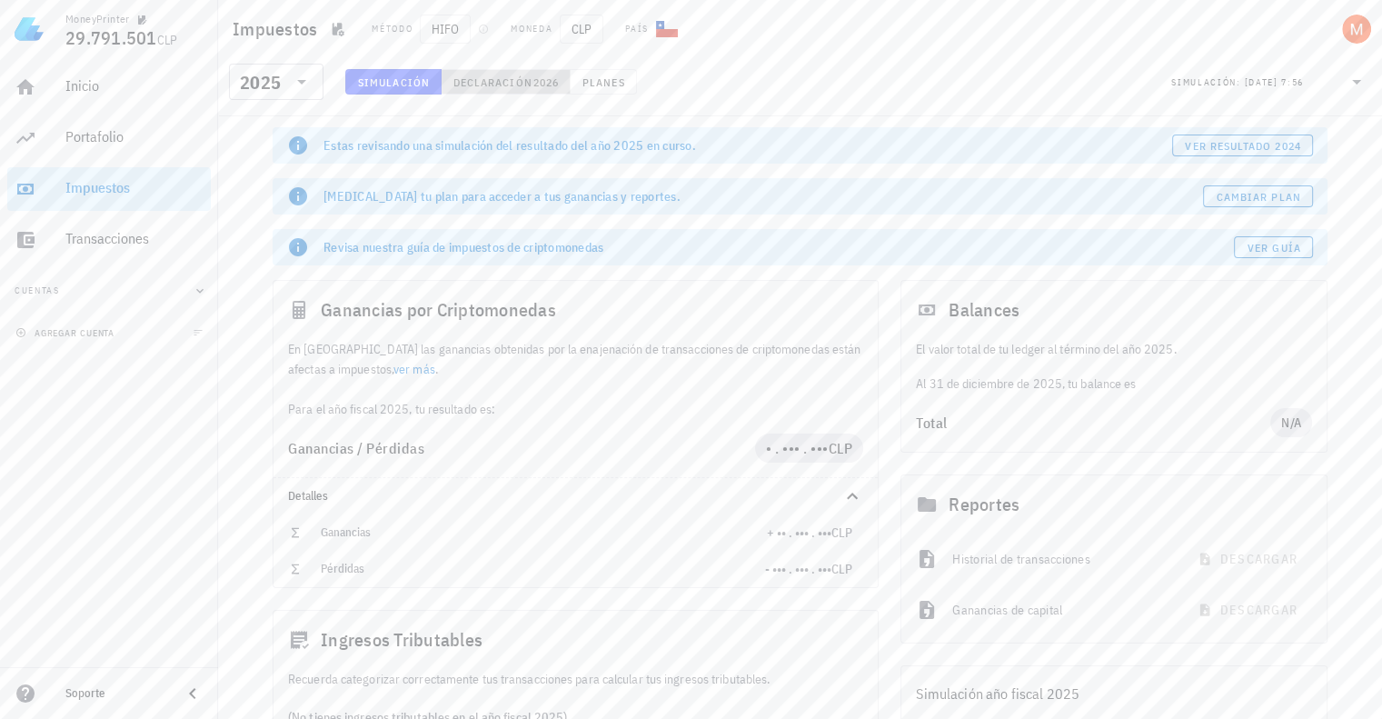
click at [483, 81] on span "Declaración" at bounding box center [492, 82] width 80 height 14
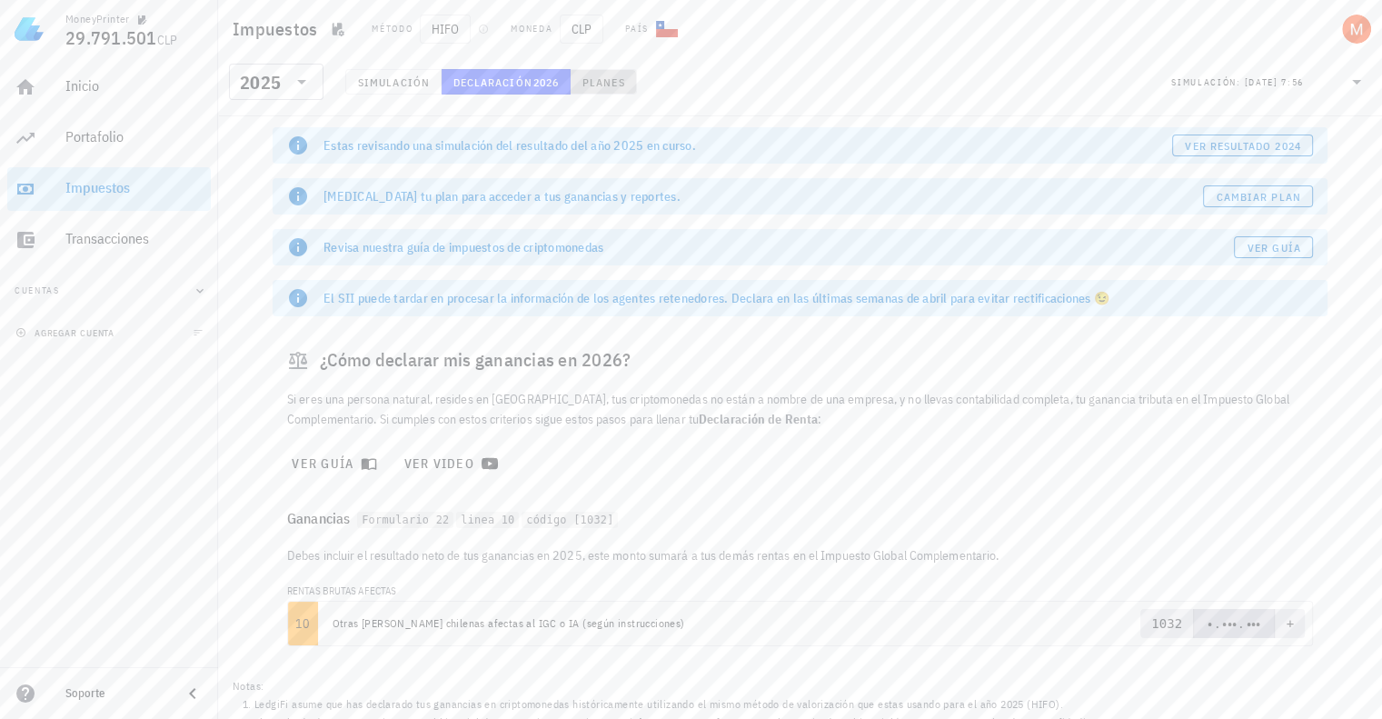
click at [602, 74] on button "Planes" at bounding box center [604, 81] width 66 height 25
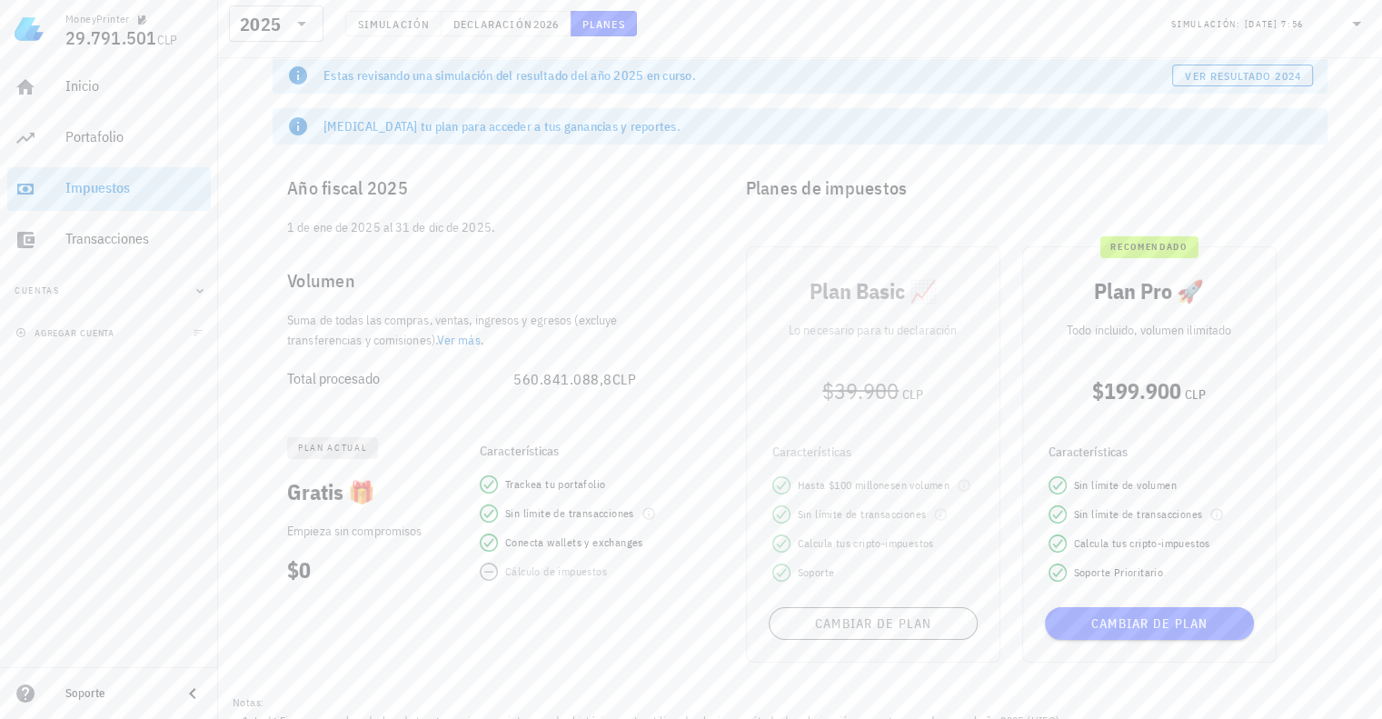
scroll to position [91, 0]
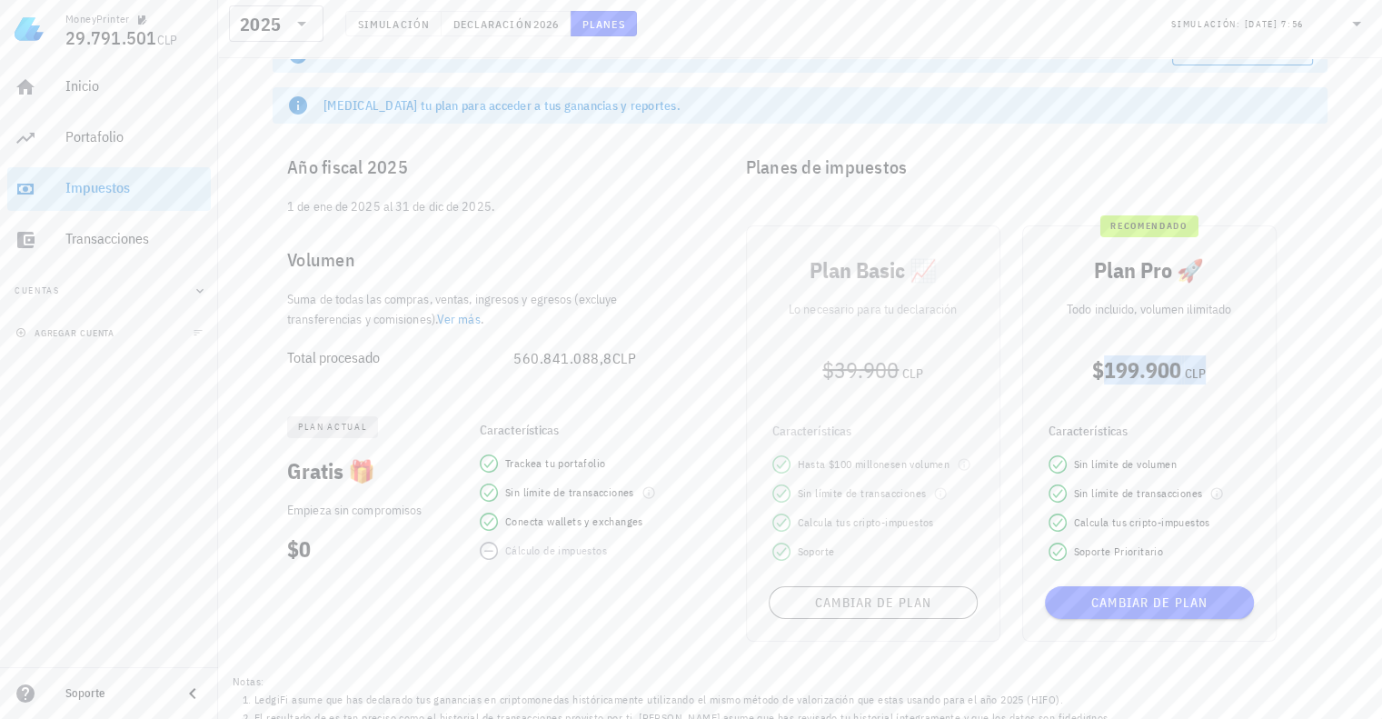
drag, startPoint x: 1101, startPoint y: 372, endPoint x: 1205, endPoint y: 362, distance: 104.1
click at [1205, 362] on div "$199.900 CLP" at bounding box center [1150, 369] width 224 height 29
click at [1215, 363] on div "$199.900 CLP" at bounding box center [1150, 369] width 224 height 29
click at [1215, 372] on div "$199.900 CLP" at bounding box center [1150, 369] width 224 height 29
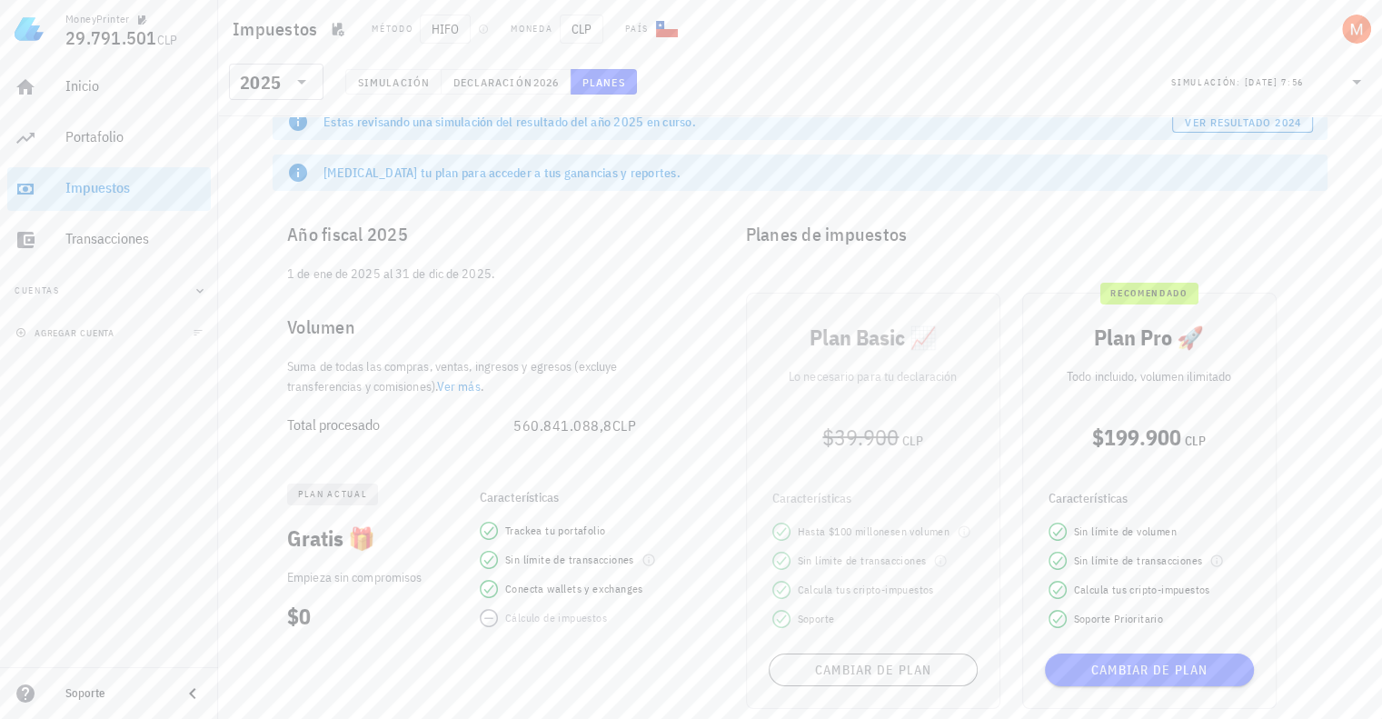
scroll to position [0, 0]
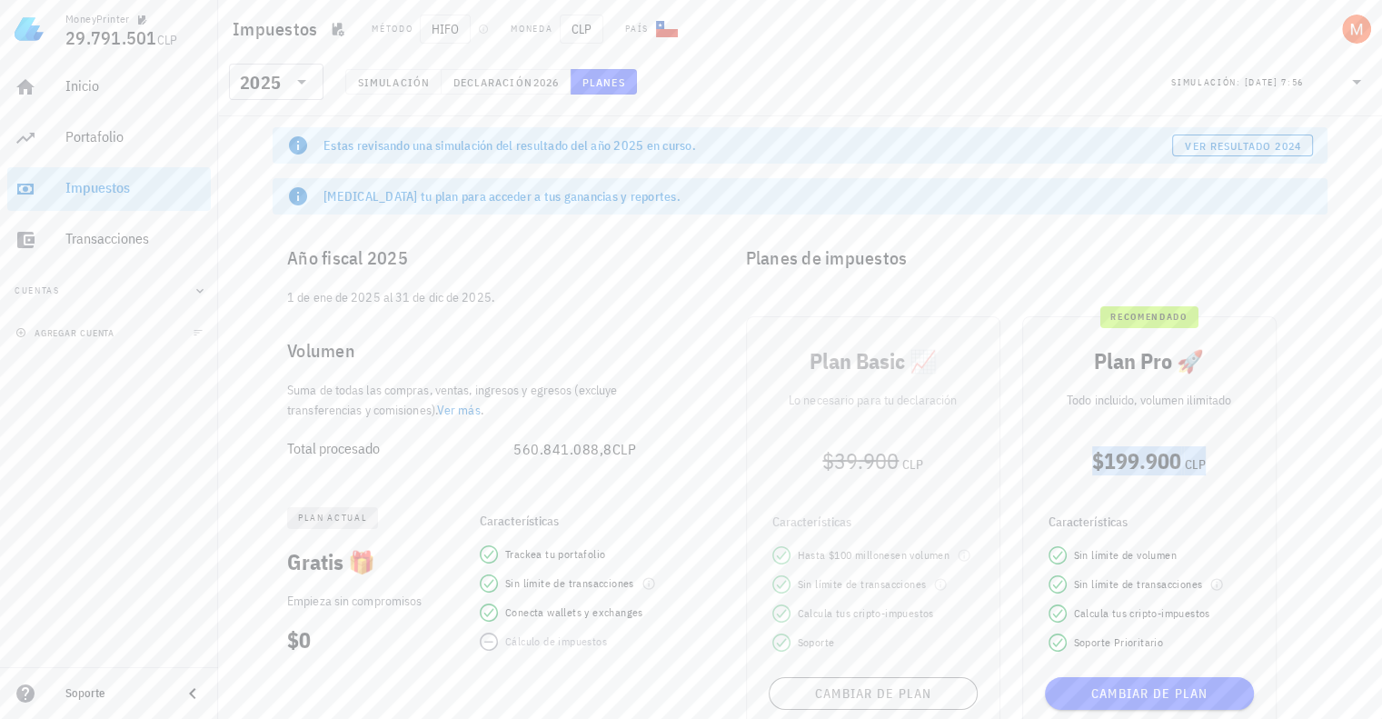
drag, startPoint x: 1098, startPoint y: 458, endPoint x: 1207, endPoint y: 462, distance: 108.2
click at [1207, 462] on div "$199.900 CLP" at bounding box center [1150, 460] width 224 height 29
click at [1225, 462] on div "$199.900 CLP" at bounding box center [1150, 460] width 224 height 29
click at [532, 81] on span "2026" at bounding box center [545, 82] width 26 height 14
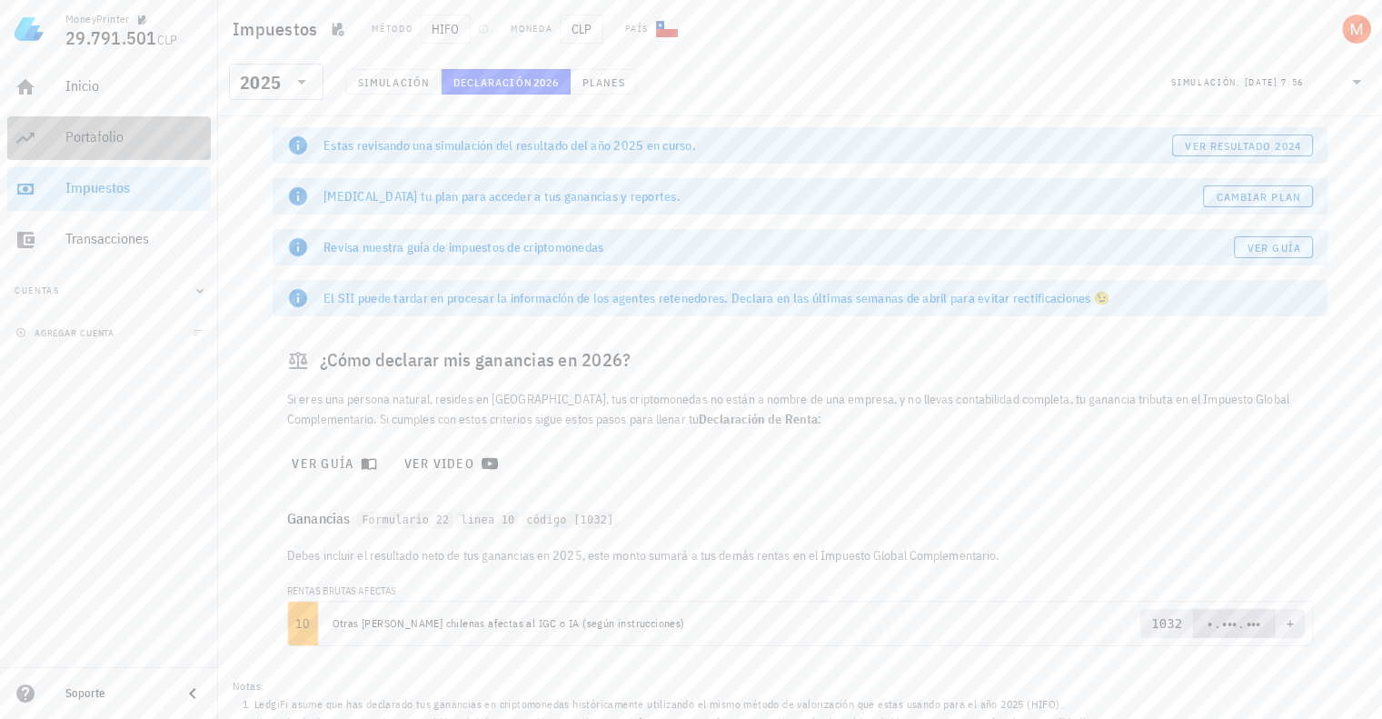
click at [84, 124] on div "Portafolio" at bounding box center [134, 137] width 138 height 41
